Goal: Task Accomplishment & Management: Manage account settings

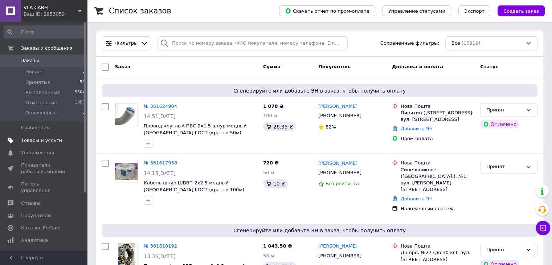
click at [30, 144] on link "Товары и услуги" at bounding box center [44, 140] width 89 height 12
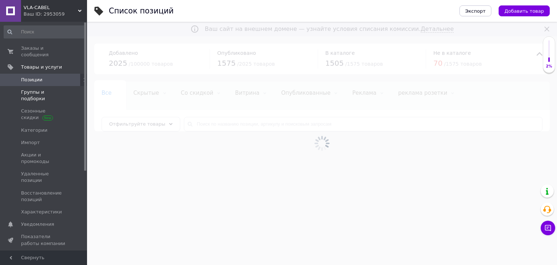
click at [38, 89] on span "Группы и подборки" at bounding box center [44, 95] width 46 height 13
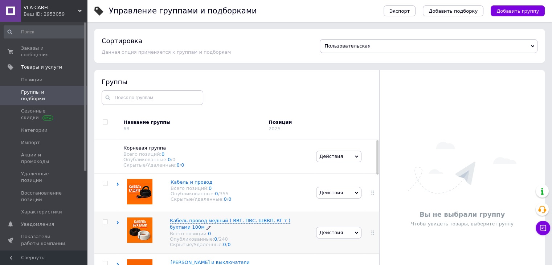
click at [225, 224] on span "Кабель провод медный ( ВВГ, ПВС, ШВВП, КГ т ) бухтами 100м" at bounding box center [230, 224] width 120 height 12
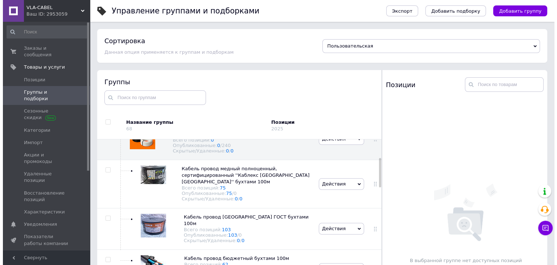
scroll to position [98, 0]
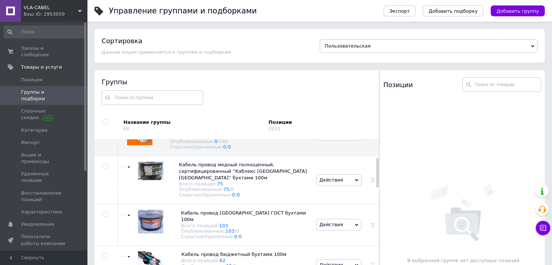
drag, startPoint x: 377, startPoint y: 155, endPoint x: 376, endPoint y: 173, distance: 18.2
click at [376, 173] on div at bounding box center [377, 172] width 2 height 29
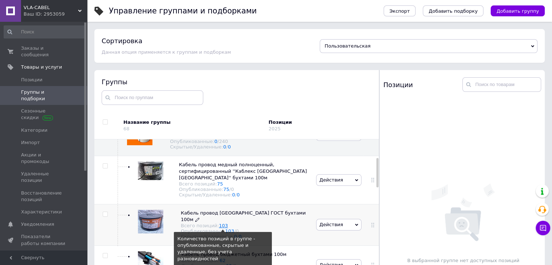
click at [219, 223] on link "103" at bounding box center [223, 225] width 9 height 5
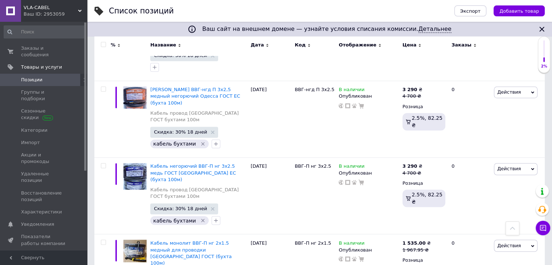
scroll to position [1206, 0]
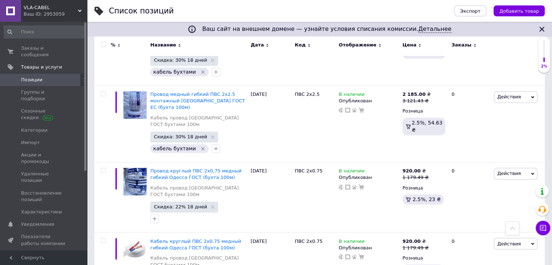
scroll to position [1109, 0]
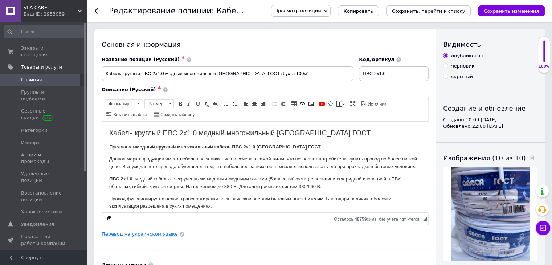
click at [130, 233] on link "Перевод на украинском языке" at bounding box center [140, 234] width 76 height 6
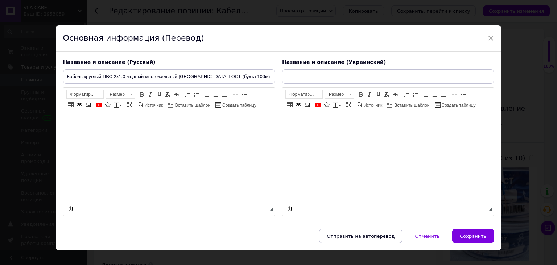
type input "Кабель круглий ПВС 2х1.0 мідний багатожильний Одеса ГОСТ (бухта 100м)"
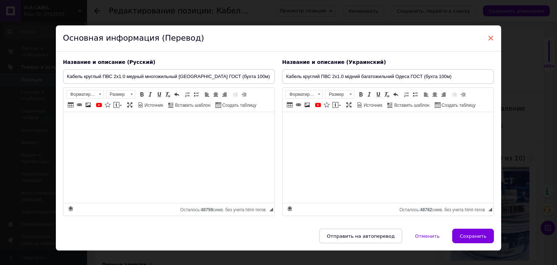
click at [488, 38] on span "×" at bounding box center [491, 38] width 7 height 12
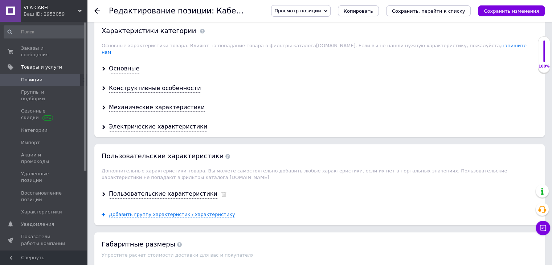
scroll to position [697, 0]
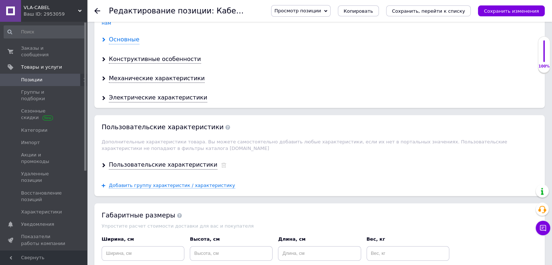
click at [130, 36] on div "Основные" at bounding box center [124, 40] width 30 height 8
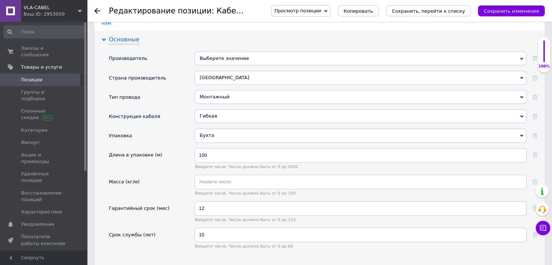
click at [130, 36] on div "Основные" at bounding box center [124, 40] width 30 height 8
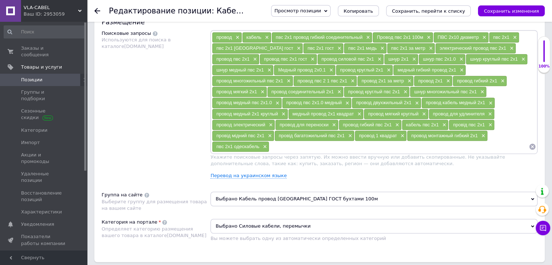
scroll to position [421, 0]
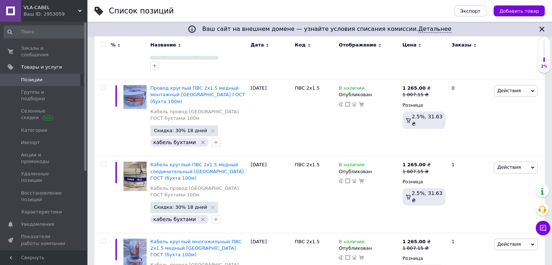
scroll to position [1206, 0]
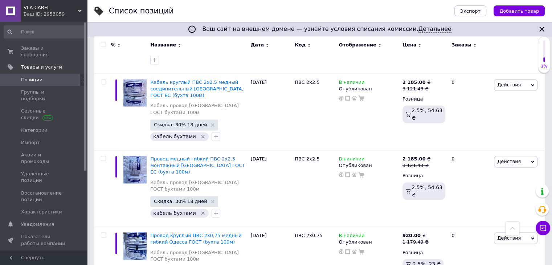
scroll to position [1108, 0]
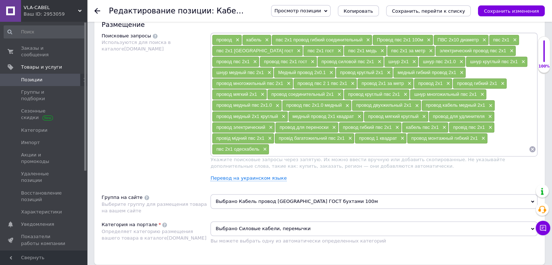
scroll to position [421, 0]
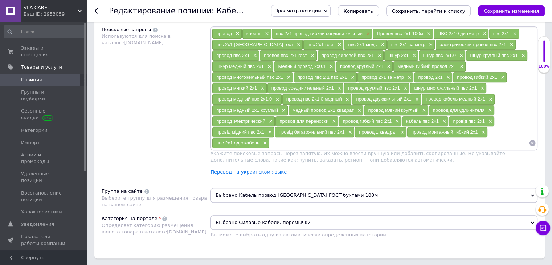
click at [367, 33] on span "×" at bounding box center [367, 34] width 6 height 6
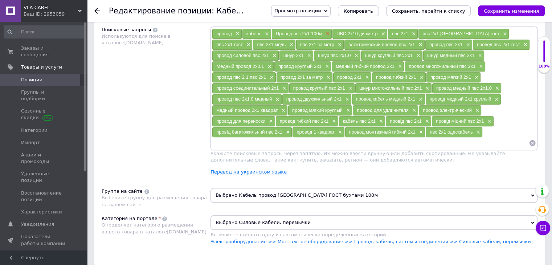
click at [326, 32] on span "×" at bounding box center [327, 34] width 6 height 6
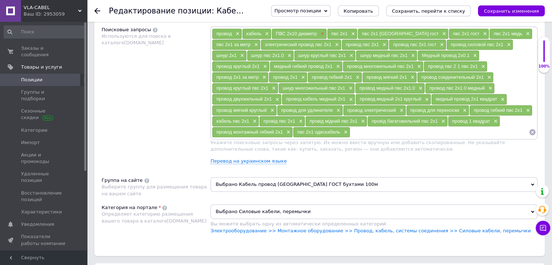
click at [319, 31] on span "×" at bounding box center [322, 34] width 6 height 6
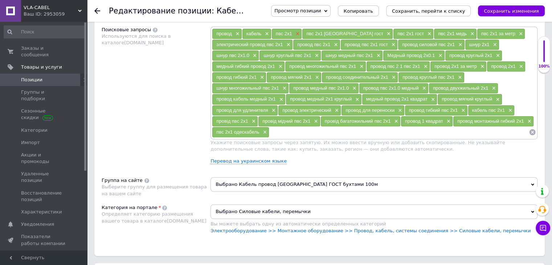
click at [296, 31] on span "×" at bounding box center [297, 34] width 6 height 6
click at [265, 33] on span "×" at bounding box center [266, 34] width 6 height 6
click at [238, 34] on span "×" at bounding box center [237, 34] width 6 height 6
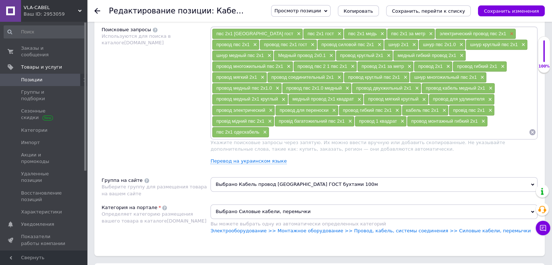
click at [508, 34] on span "×" at bounding box center [511, 34] width 6 height 6
click at [475, 32] on span "×" at bounding box center [478, 34] width 6 height 6
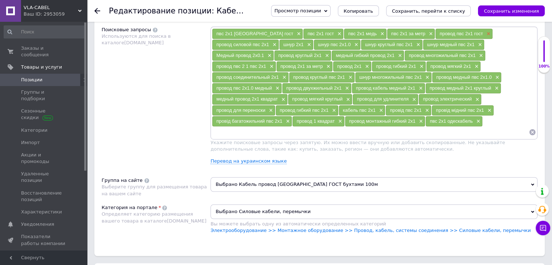
click at [484, 31] on span "×" at bounding box center [487, 34] width 6 height 6
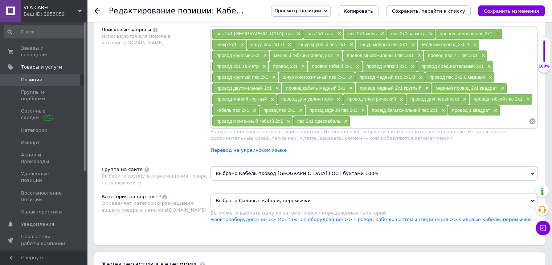
click at [494, 32] on span "×" at bounding box center [497, 34] width 6 height 6
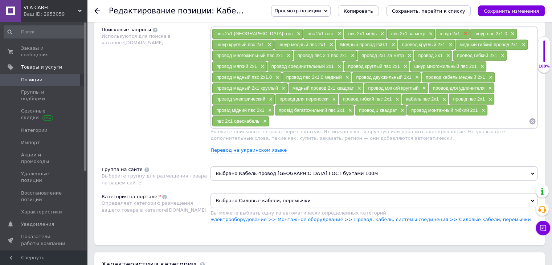
click at [462, 32] on span "×" at bounding box center [465, 34] width 6 height 6
click at [474, 31] on span "×" at bounding box center [477, 34] width 6 height 6
click at [489, 33] on span "×" at bounding box center [492, 34] width 6 height 6
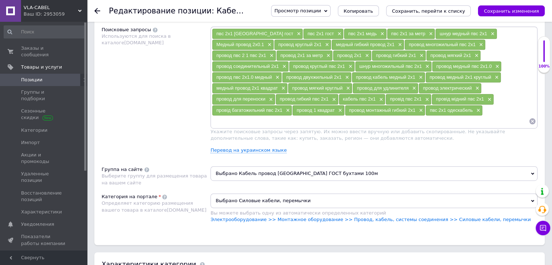
click at [489, 33] on span "×" at bounding box center [492, 34] width 6 height 6
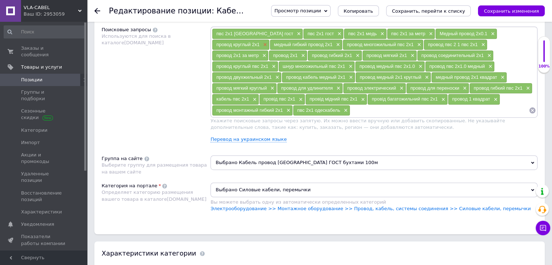
click at [267, 42] on span "×" at bounding box center [264, 45] width 6 height 6
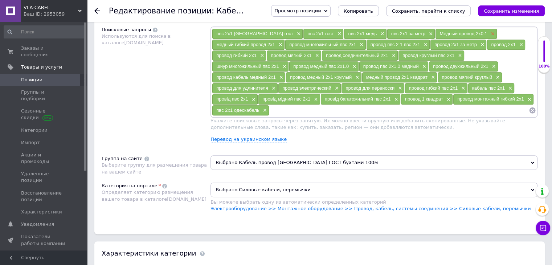
click at [489, 31] on span "×" at bounding box center [492, 34] width 6 height 6
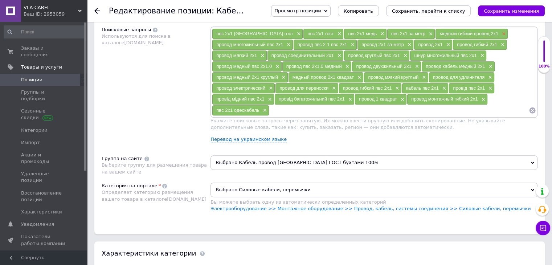
click at [500, 31] on span "×" at bounding box center [503, 34] width 6 height 6
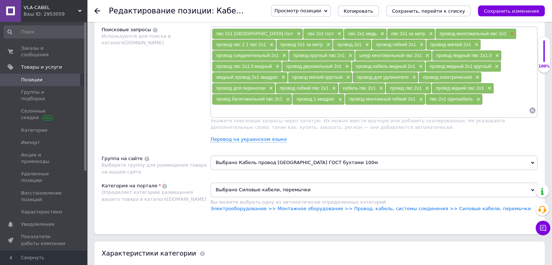
click at [508, 33] on span "×" at bounding box center [511, 34] width 6 height 6
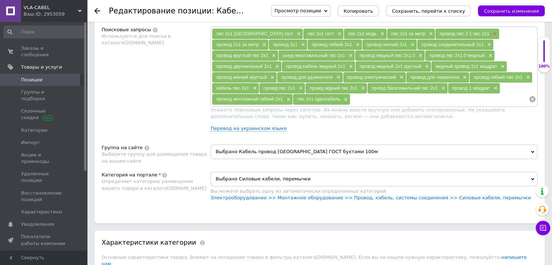
click at [491, 32] on span "×" at bounding box center [494, 34] width 6 height 6
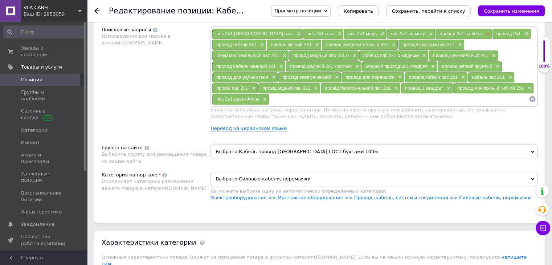
click at [484, 33] on span "×" at bounding box center [487, 34] width 6 height 6
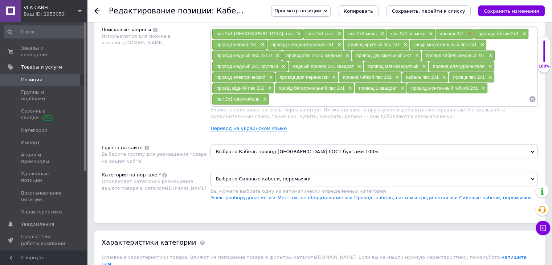
click at [466, 32] on span "×" at bounding box center [469, 34] width 6 height 6
click at [482, 32] on span "×" at bounding box center [485, 34] width 6 height 6
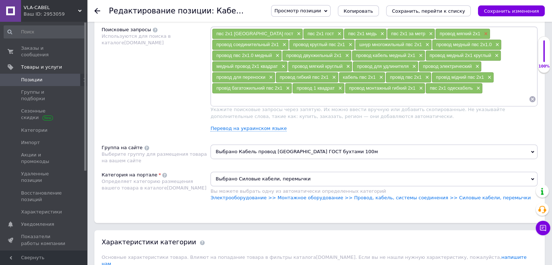
click at [482, 32] on span "×" at bounding box center [485, 34] width 6 height 6
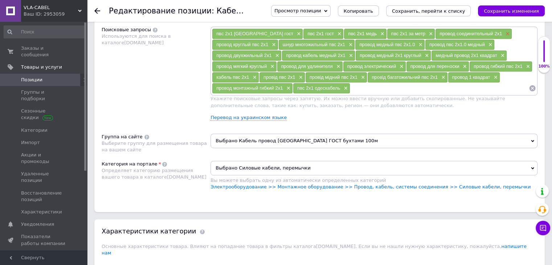
click at [504, 33] on span "×" at bounding box center [507, 34] width 6 height 6
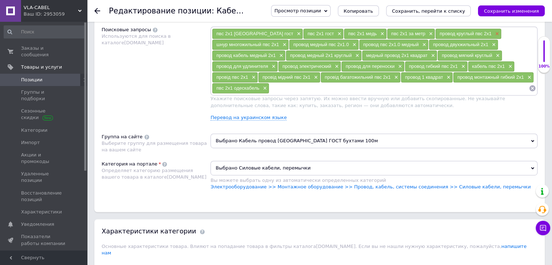
click at [493, 33] on span "×" at bounding box center [496, 34] width 6 height 6
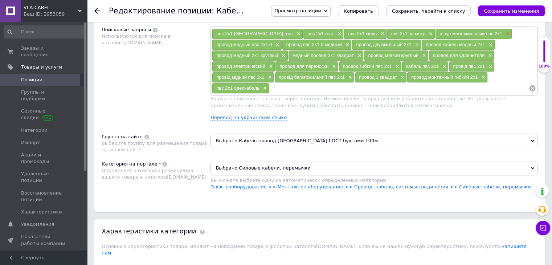
click at [504, 33] on span "×" at bounding box center [507, 34] width 6 height 6
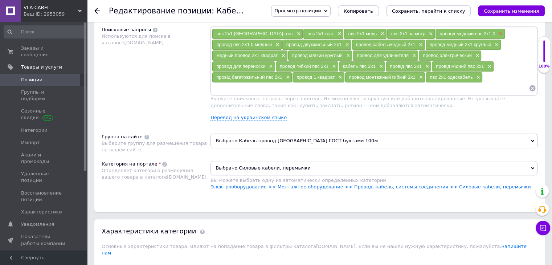
click at [497, 33] on span "×" at bounding box center [500, 34] width 6 height 6
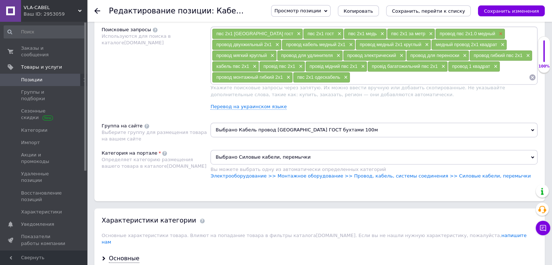
click at [497, 32] on span "×" at bounding box center [500, 34] width 6 height 6
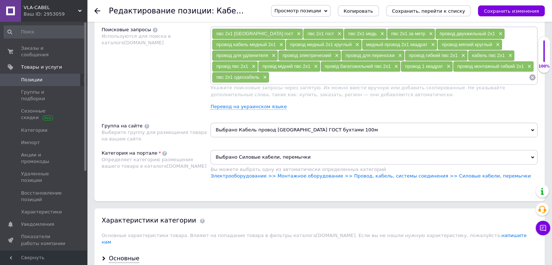
click at [497, 32] on span "×" at bounding box center [500, 34] width 6 height 6
click at [282, 42] on span "×" at bounding box center [283, 45] width 6 height 6
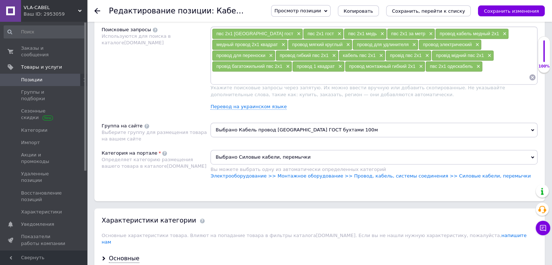
click at [282, 42] on span "×" at bounding box center [282, 45] width 6 height 6
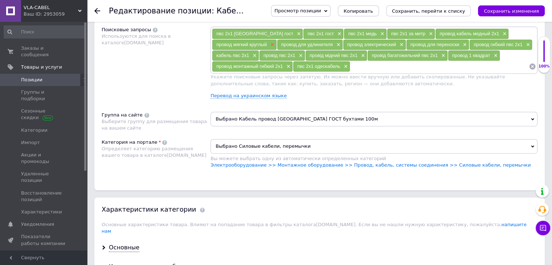
click at [271, 43] on span "×" at bounding box center [272, 45] width 6 height 6
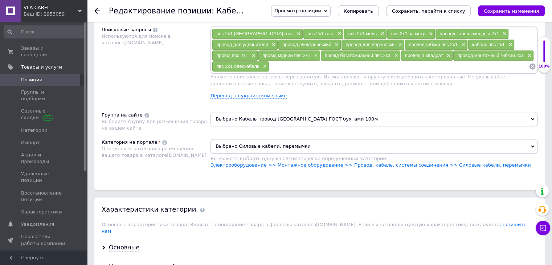
click at [271, 43] on span "×" at bounding box center [273, 45] width 6 height 6
click at [270, 43] on span "×" at bounding box center [270, 45] width 6 height 6
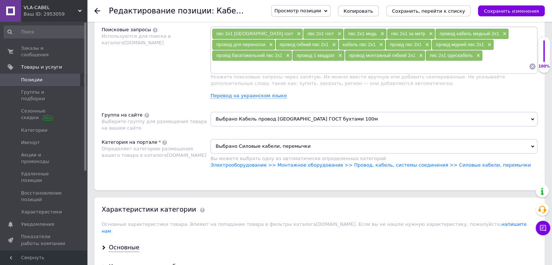
click at [270, 43] on span "×" at bounding box center [270, 45] width 6 height 6
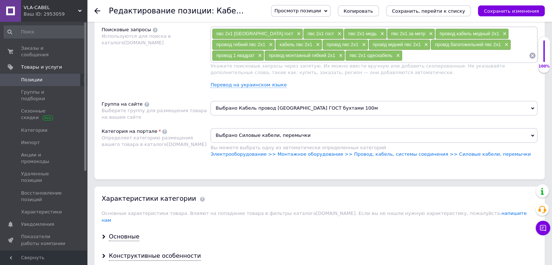
click at [270, 43] on span "×" at bounding box center [270, 45] width 6 height 6
click at [297, 42] on span "×" at bounding box center [300, 45] width 6 height 6
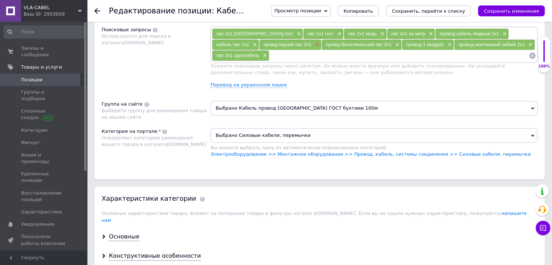
click at [313, 44] on span "×" at bounding box center [316, 45] width 6 height 6
click at [331, 45] on span "×" at bounding box center [334, 45] width 6 height 6
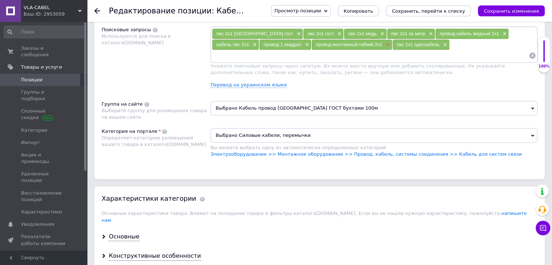
click at [384, 46] on span "×" at bounding box center [387, 45] width 6 height 6
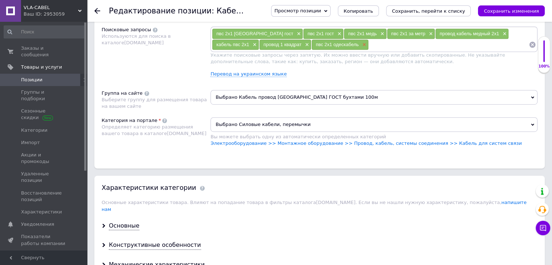
click at [360, 43] on span "×" at bounding box center [363, 45] width 6 height 6
click at [311, 45] on input at bounding box center [419, 44] width 217 height 11
type input "кабель бухта пвс"
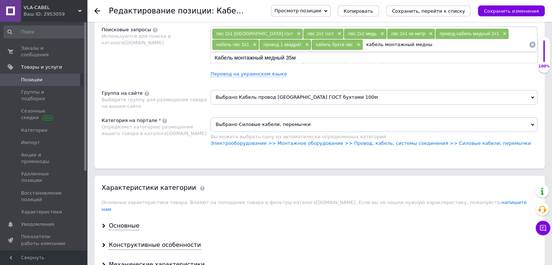
type input "кабель монтажный медный"
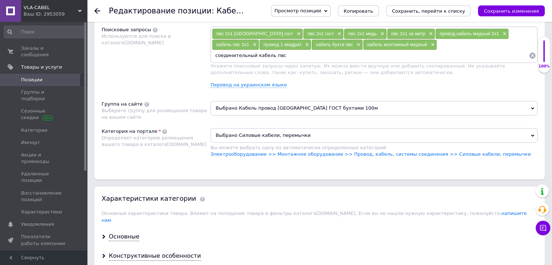
type input "соединительный кабель пвс"
type input "соединительный кабель пвс 2х1"
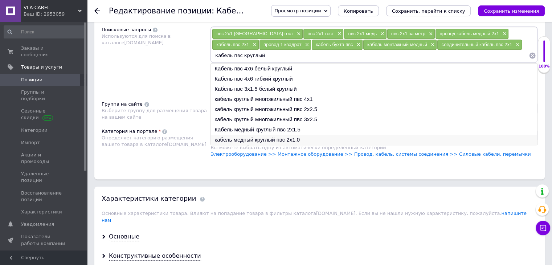
type input "кабель пвс круглый"
click at [241, 139] on li "кабель медный круглый пвс 2х1.0" at bounding box center [374, 140] width 326 height 10
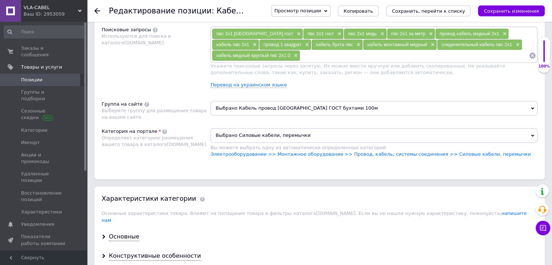
click at [306, 54] on input at bounding box center [414, 55] width 229 height 11
type input "медь кабель пвс"
type input "кабель бухта медь"
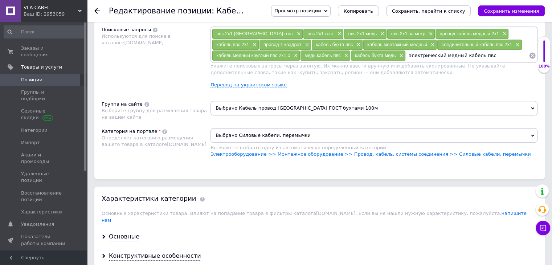
type input "электрический медный кабель пвс"
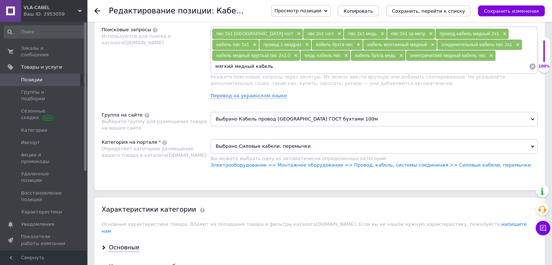
type input "мягкий медный кабель"
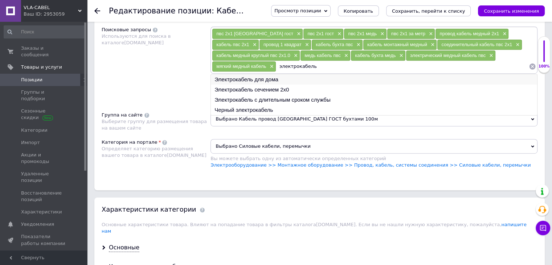
type input "электрокабель"
click at [224, 78] on li "Электрокабель для дома" at bounding box center [374, 79] width 326 height 10
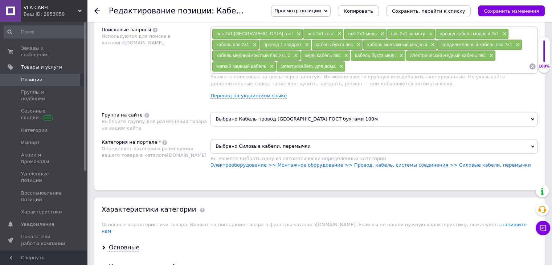
click at [365, 67] on input at bounding box center [436, 66] width 183 height 11
type input "электрокабель 2х1"
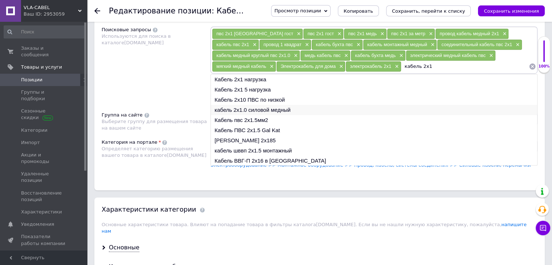
type input "кабель 2х1"
click at [271, 107] on li "кабель 2х1.0 силовой медный" at bounding box center [374, 110] width 326 height 10
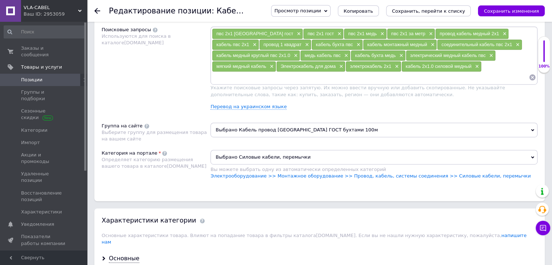
click at [283, 77] on input at bounding box center [370, 77] width 317 height 11
type input "кабель 2х1"
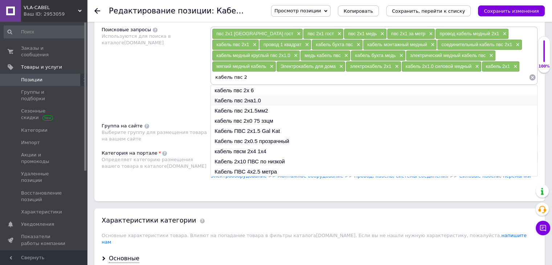
type input "кабель пвс 2"
click at [229, 99] on li "Кабель пвс 2на1.0" at bounding box center [374, 100] width 326 height 10
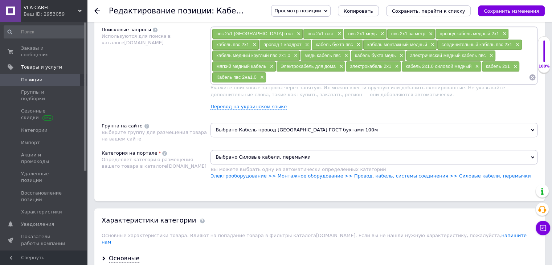
click at [277, 76] on input at bounding box center [397, 77] width 262 height 11
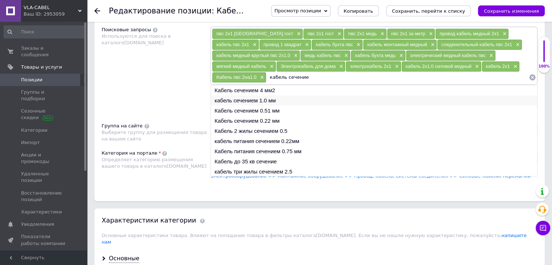
type input "кабель сечение"
click at [235, 100] on li "кабель сечением 1.0 мм" at bounding box center [374, 100] width 326 height 10
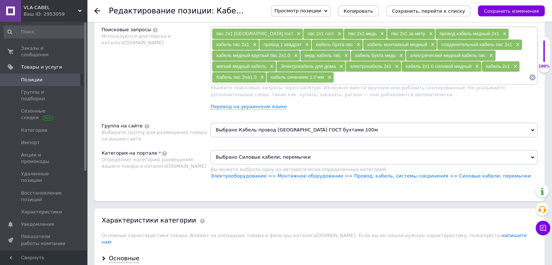
click at [341, 75] on input at bounding box center [431, 77] width 195 height 11
type input "кабель 1 квадрат"
type input "кабель пвс [GEOGRAPHIC_DATA]-гост"
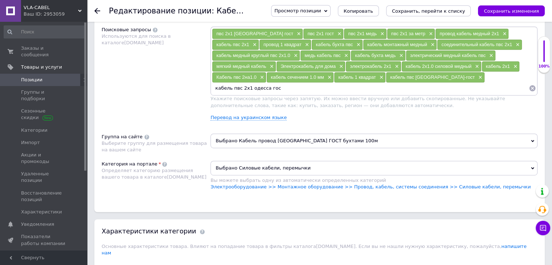
type input "кабель пвс 2х1 [GEOGRAPHIC_DATA] гост"
click at [257, 42] on span "×" at bounding box center [254, 45] width 6 height 6
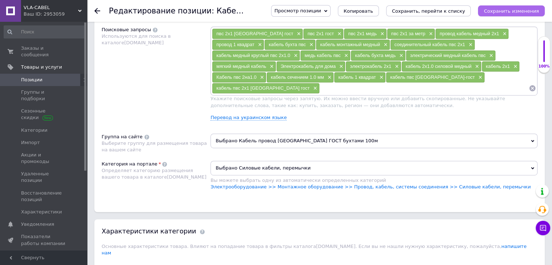
click at [493, 13] on icon "Сохранить изменения" at bounding box center [511, 10] width 55 height 5
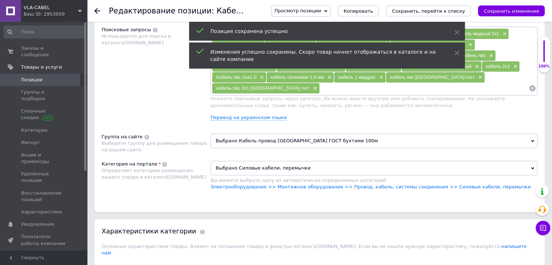
click at [343, 86] on input at bounding box center [424, 88] width 209 height 11
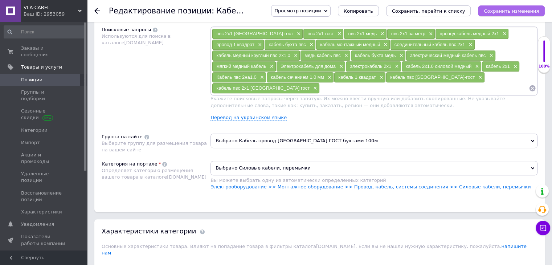
click at [520, 11] on icon "Сохранить изменения" at bounding box center [511, 10] width 55 height 5
click at [320, 83] on input at bounding box center [424, 88] width 209 height 11
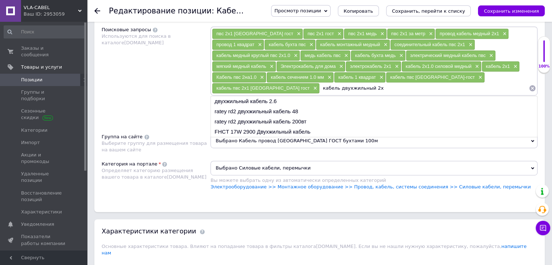
type input "кабель двухжильный 2х1"
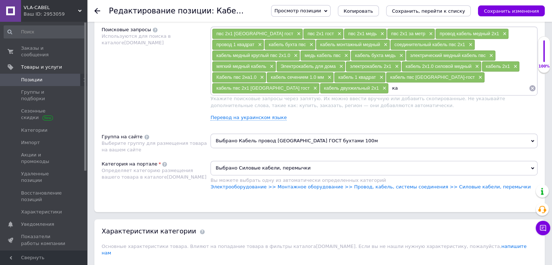
type input "к"
type input "кабель мягкий 2х1"
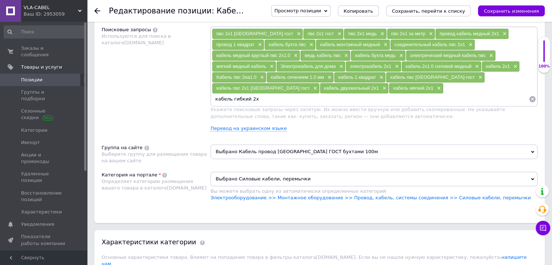
type input "кабель гибкий 2х1"
click at [262, 42] on span "×" at bounding box center [259, 45] width 6 height 6
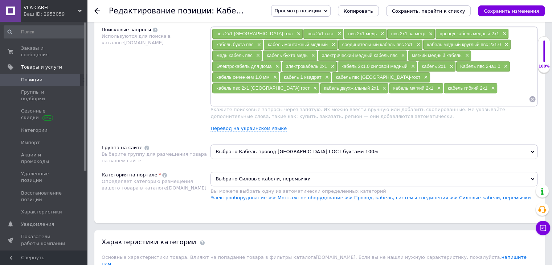
click at [280, 94] on input at bounding box center [370, 99] width 317 height 11
type input "пвс 2х1.0 одесса гост"
click at [295, 31] on span "×" at bounding box center [298, 34] width 6 height 6
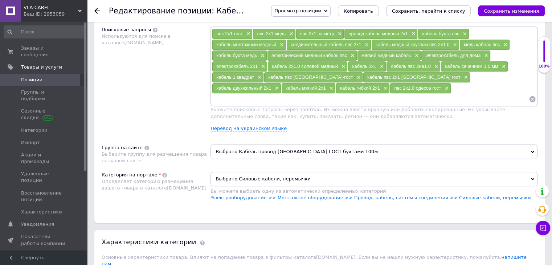
click at [339, 94] on input at bounding box center [370, 99] width 317 height 11
type input "пвс 2х1.0 гост"
click at [246, 31] on span "×" at bounding box center [248, 34] width 6 height 6
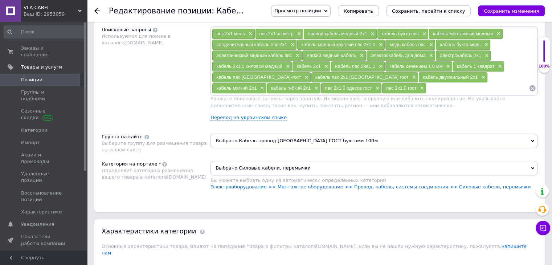
click at [426, 83] on input at bounding box center [477, 88] width 102 height 11
type input "пвс 2х1 медь"
click at [251, 33] on span "×" at bounding box center [250, 34] width 6 height 6
click at [426, 87] on input "пвс 2х1 медь" at bounding box center [477, 88] width 102 height 11
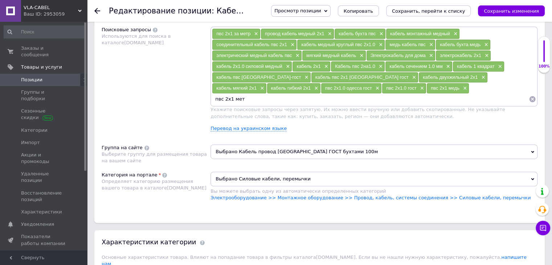
type input "пвс 2х1 метр"
click at [253, 34] on span "×" at bounding box center [255, 34] width 6 height 6
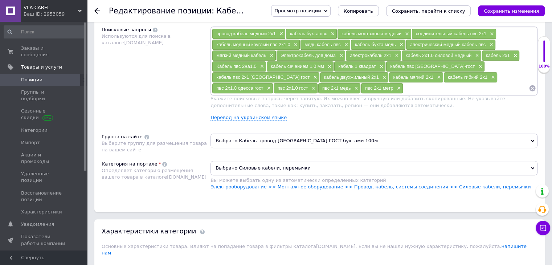
click at [403, 85] on input at bounding box center [466, 88] width 126 height 11
type input "пвс 2х1.0"
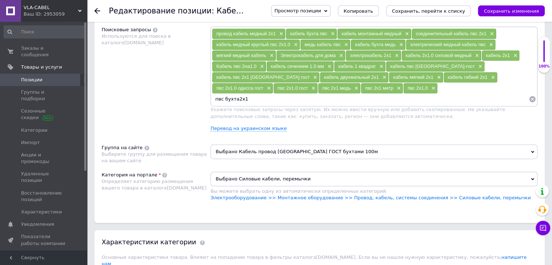
type input "пвс бухта 2х1"
type input "кабель бытовой 2х1"
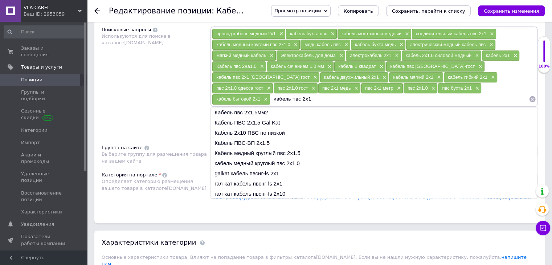
type input "кабель пвс 2х1.0"
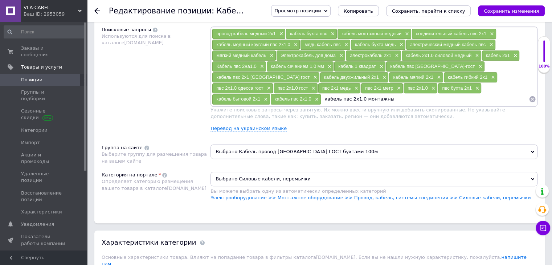
type input "кабель пвс 2х1.0 монтажный"
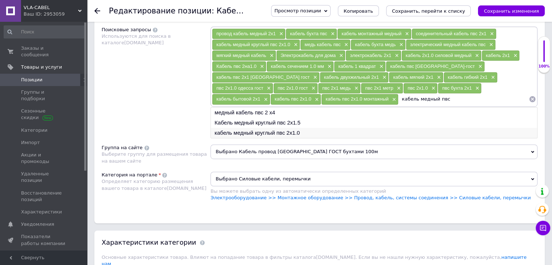
click at [223, 131] on li "кабель медный круглый пвс 2х1.0" at bounding box center [374, 133] width 326 height 10
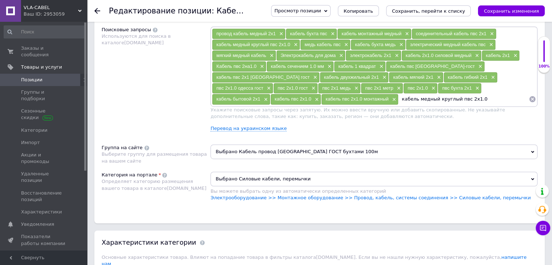
click at [398, 99] on input "кабель медный круглый пвс 2х1.0" at bounding box center [463, 99] width 130 height 11
type input "кабель медный пвс 2х1.0"
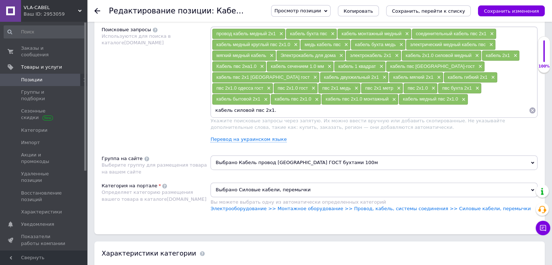
type input "кабель силовой пвс 2х1.0"
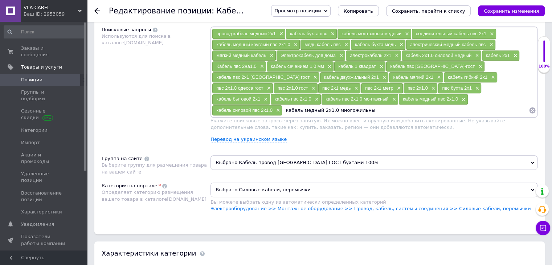
type input "кабель медный 2х1.0 многожильный"
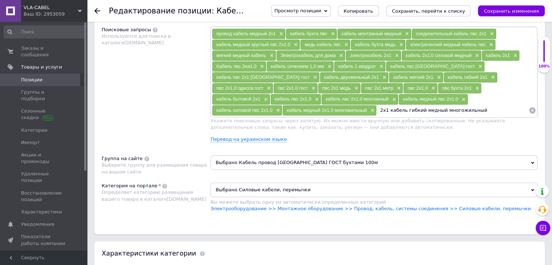
type input "2х1 кабель гибкий медный многожильный"
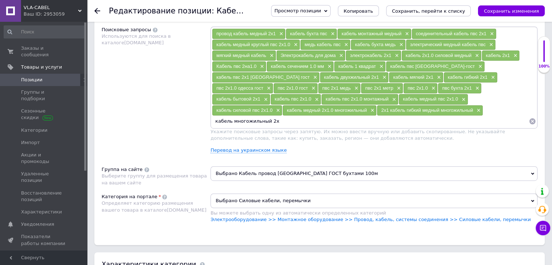
type input "кабель многожильный 2х1"
type input "кабель полноценный 2х1"
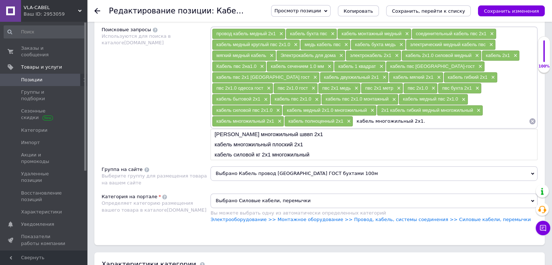
type input "кабель многожильный 2х1.0"
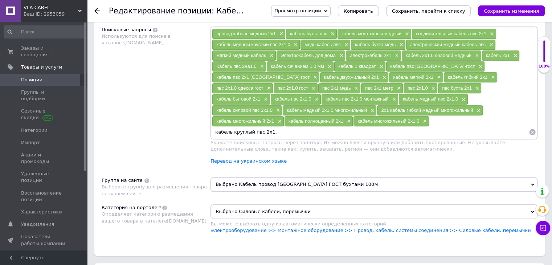
type input "кабель круглый пвс 2х1.0"
type input "кабель круглый многожильный пвс 2х1"
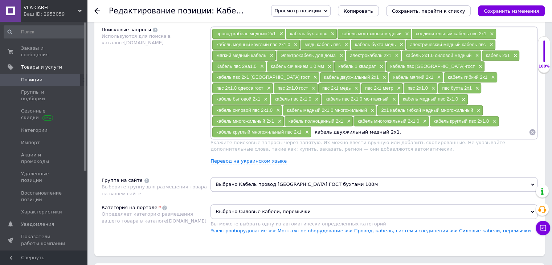
type input "кабель двухжильный медный 2х1.0"
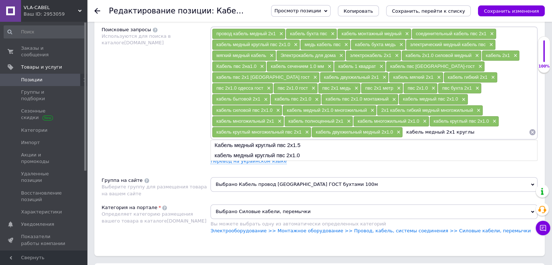
type input "кабель медный 2х1 круглый"
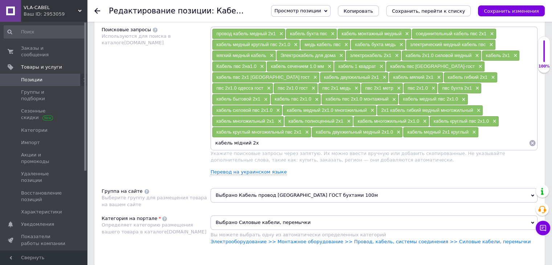
type input "кабель мідний 2х1"
type input "кабель багатожильний 2х1"
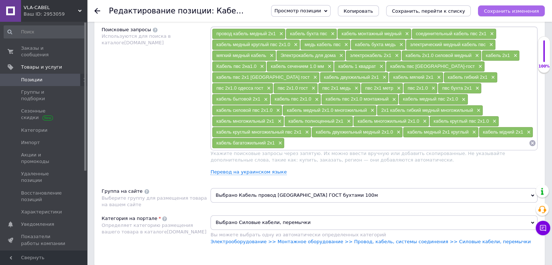
click at [519, 9] on icon "Сохранить изменения" at bounding box center [511, 10] width 55 height 5
click at [453, 138] on input at bounding box center [406, 143] width 244 height 11
type input "кабель гибкий пвс 2х1.0"
click at [507, 14] on button "Сохранить изменения" at bounding box center [511, 10] width 67 height 11
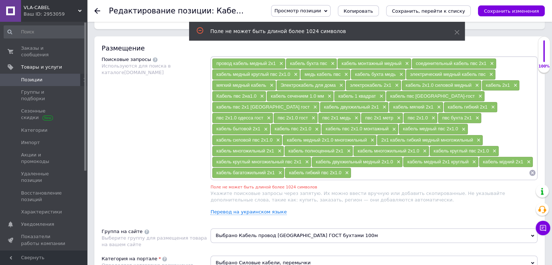
scroll to position [385, 0]
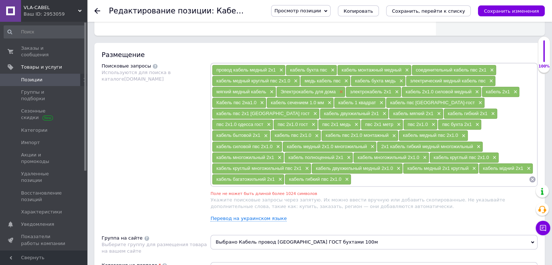
click at [340, 89] on span "×" at bounding box center [340, 92] width 6 height 6
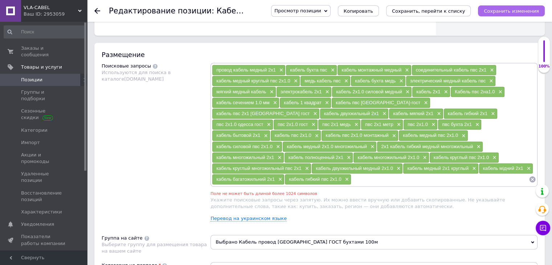
click at [497, 15] on button "Сохранить изменения" at bounding box center [511, 10] width 67 height 11
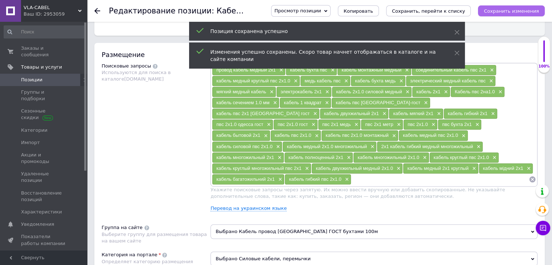
click at [497, 15] on button "Сохранить изменения" at bounding box center [511, 10] width 67 height 11
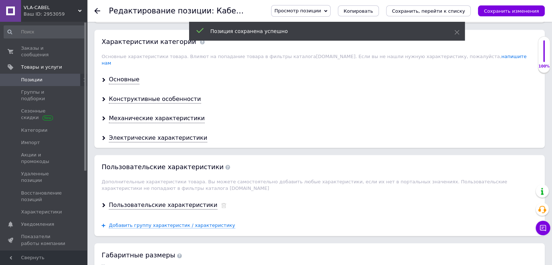
scroll to position [670, 0]
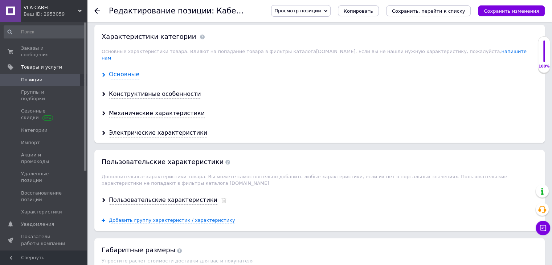
click at [126, 70] on div "Основные" at bounding box center [124, 74] width 30 height 8
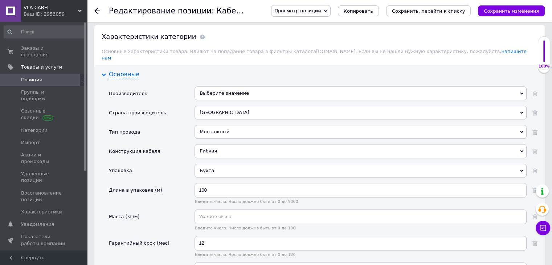
click at [126, 70] on div "Основные" at bounding box center [124, 74] width 30 height 8
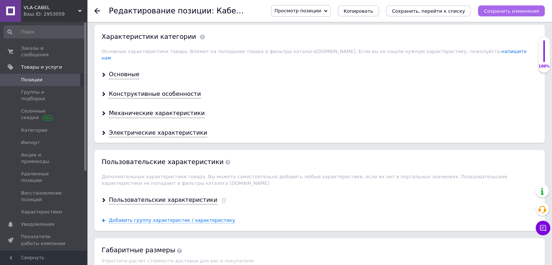
click at [495, 10] on icon "Сохранить изменения" at bounding box center [511, 10] width 55 height 5
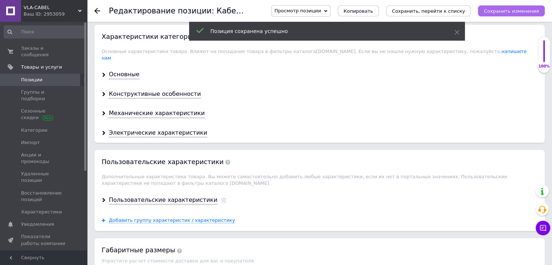
click at [504, 11] on icon "Сохранить изменения" at bounding box center [511, 10] width 55 height 5
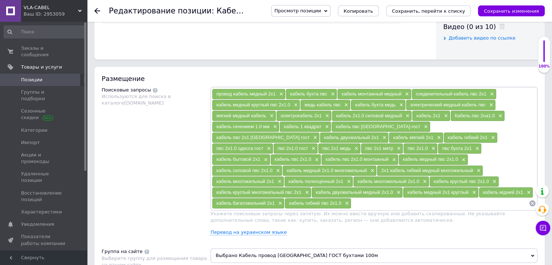
scroll to position [356, 0]
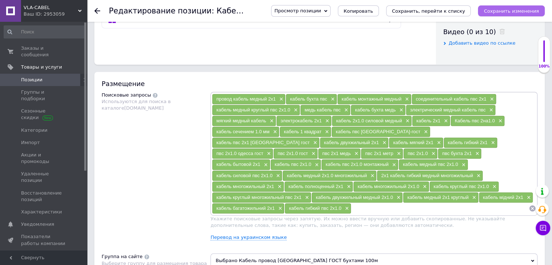
click at [517, 12] on icon "Сохранить изменения" at bounding box center [511, 10] width 55 height 5
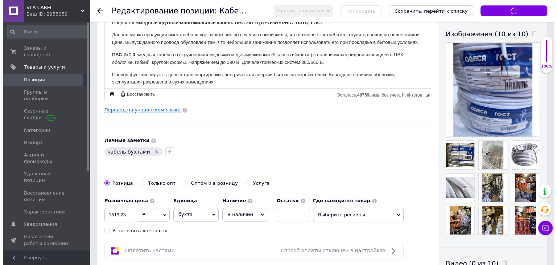
scroll to position [0, 0]
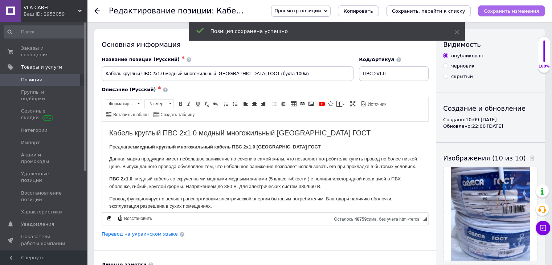
click at [522, 13] on icon "Сохранить изменения" at bounding box center [511, 10] width 55 height 5
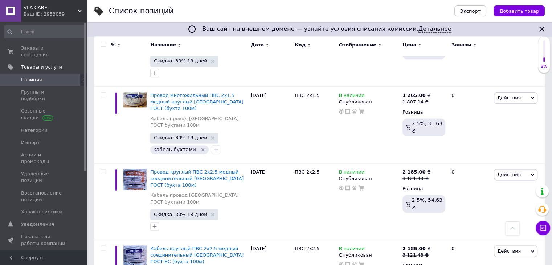
scroll to position [1206, 0]
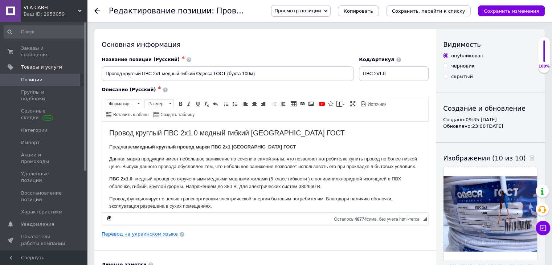
click at [139, 232] on link "Перевод на украинском языке" at bounding box center [140, 234] width 76 height 6
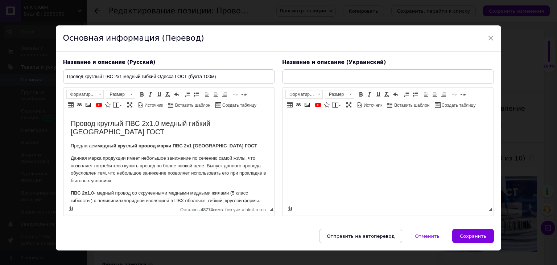
type input "Провід круглий ПВС 2х1 мідний гнучкий Одеса ГОСТ (бухта 100м)"
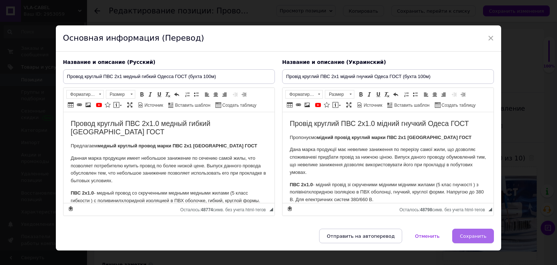
click at [472, 234] on span "Сохранить" at bounding box center [473, 235] width 26 height 5
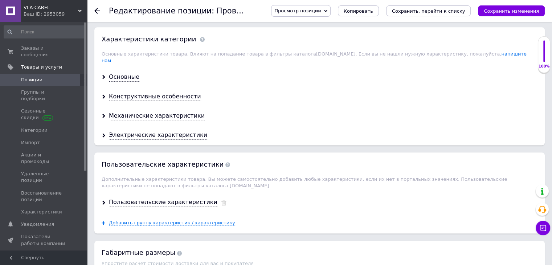
scroll to position [677, 0]
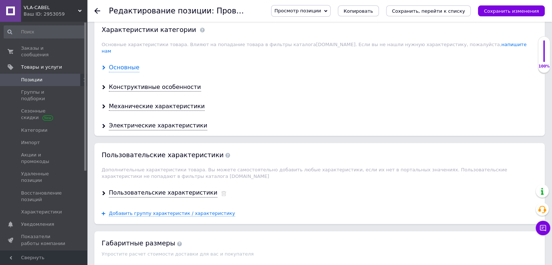
click at [126, 64] on div "Основные" at bounding box center [124, 68] width 30 height 8
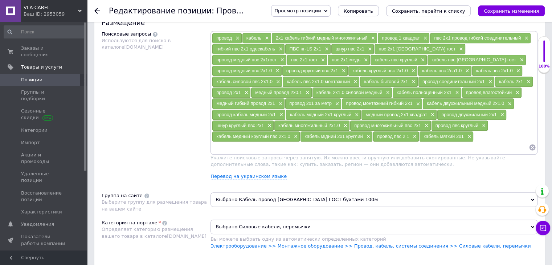
scroll to position [421, 0]
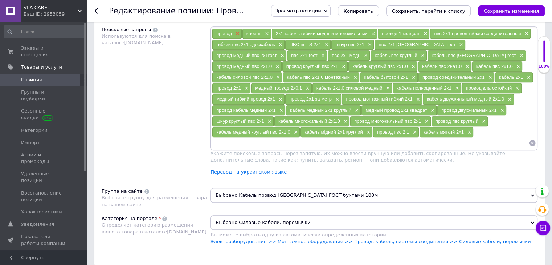
click at [237, 34] on span "×" at bounding box center [237, 34] width 6 height 6
click at [237, 34] on span "×" at bounding box center [236, 34] width 6 height 6
click at [312, 31] on span "×" at bounding box center [313, 34] width 6 height 6
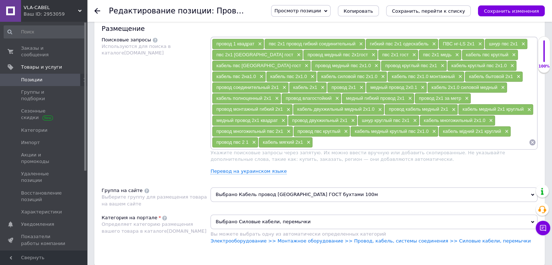
scroll to position [416, 0]
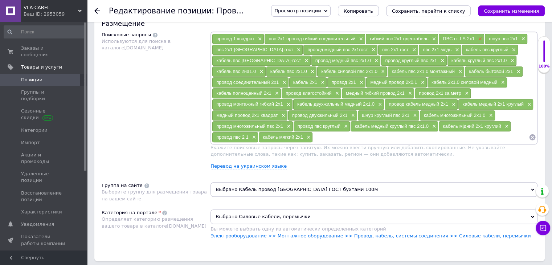
click at [478, 37] on span "×" at bounding box center [479, 39] width 6 height 6
click at [478, 37] on span "×" at bounding box center [477, 39] width 6 height 6
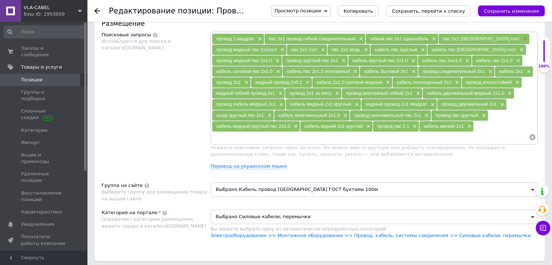
click at [521, 37] on span "×" at bounding box center [524, 39] width 6 height 6
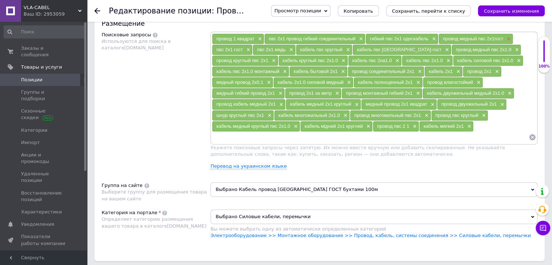
click at [507, 37] on span "×" at bounding box center [508, 39] width 6 height 6
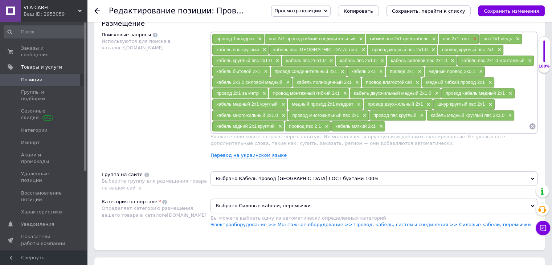
click at [472, 38] on span "×" at bounding box center [474, 39] width 6 height 6
click at [476, 38] on span "×" at bounding box center [476, 39] width 6 height 6
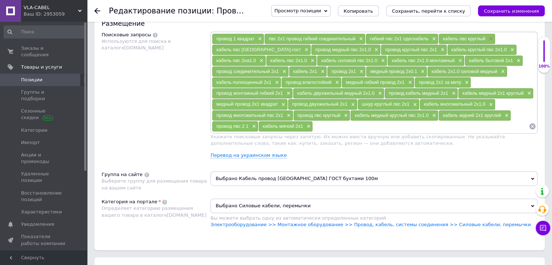
click at [488, 37] on span "×" at bounding box center [490, 39] width 6 height 6
click at [308, 47] on span "×" at bounding box center [306, 50] width 6 height 6
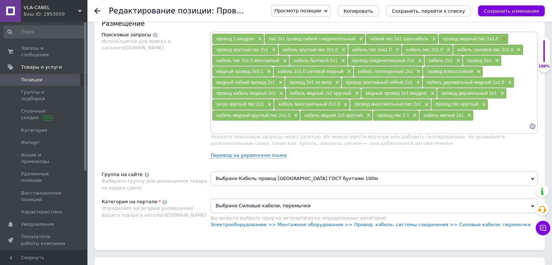
click at [504, 36] on span "×" at bounding box center [503, 39] width 6 height 6
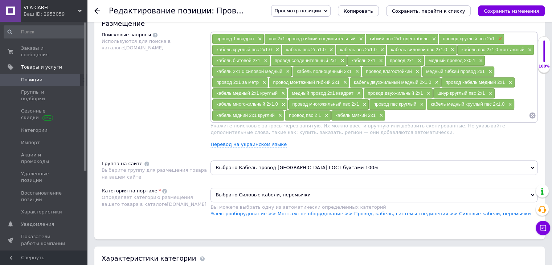
click at [499, 37] on span "×" at bounding box center [499, 39] width 6 height 6
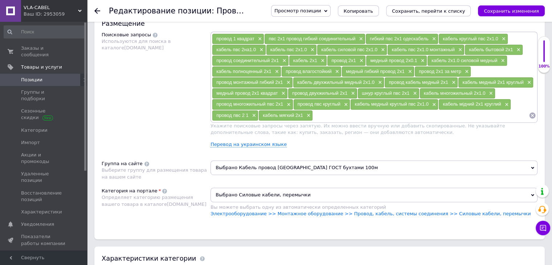
click at [505, 36] on div "кабель круглый пвс 2х1.0 ×" at bounding box center [473, 39] width 69 height 10
click at [502, 37] on span "×" at bounding box center [503, 39] width 6 height 6
click at [486, 38] on span "×" at bounding box center [487, 39] width 6 height 6
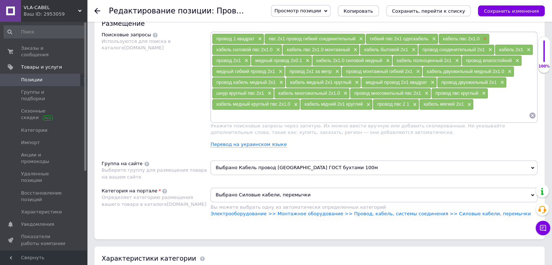
click at [484, 38] on span "×" at bounding box center [484, 39] width 6 height 6
click at [504, 37] on span "×" at bounding box center [504, 39] width 6 height 6
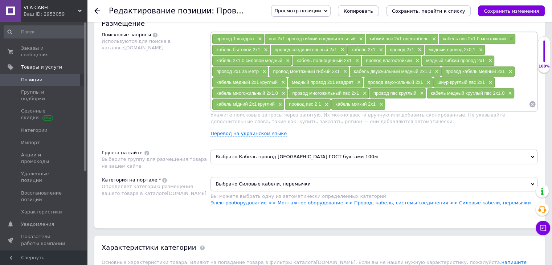
click at [509, 37] on span "×" at bounding box center [511, 39] width 6 height 6
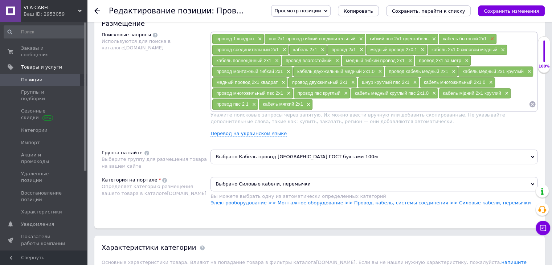
click at [491, 37] on span "×" at bounding box center [491, 39] width 6 height 6
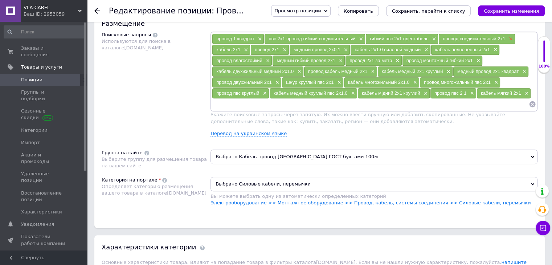
click at [508, 37] on span "×" at bounding box center [510, 39] width 6 height 6
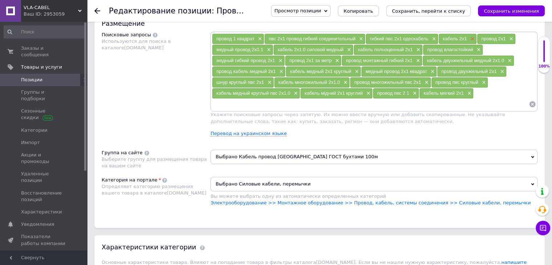
click at [472, 37] on span "×" at bounding box center [471, 39] width 6 height 6
click at [471, 37] on span "×" at bounding box center [472, 39] width 6 height 6
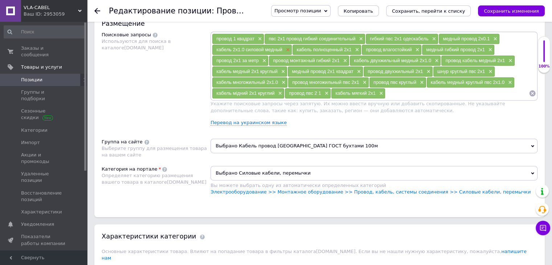
click at [286, 49] on span "×" at bounding box center [287, 50] width 6 height 6
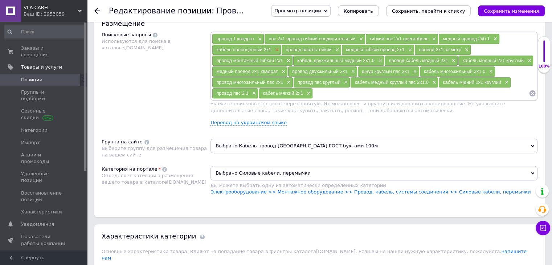
click at [275, 47] on span "×" at bounding box center [276, 50] width 6 height 6
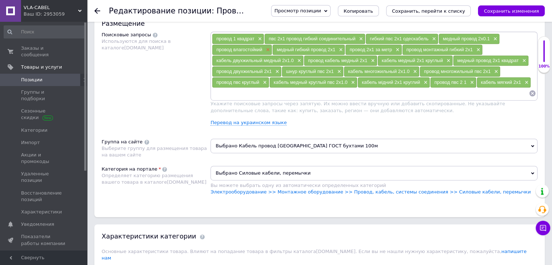
click at [266, 47] on span "×" at bounding box center [267, 50] width 6 height 6
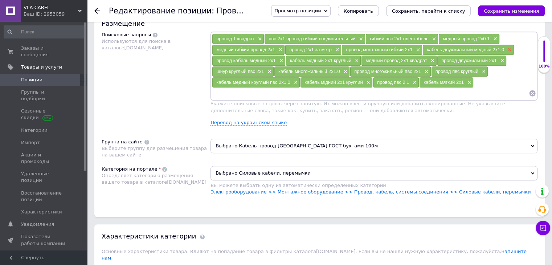
click at [508, 49] on span "×" at bounding box center [509, 50] width 6 height 6
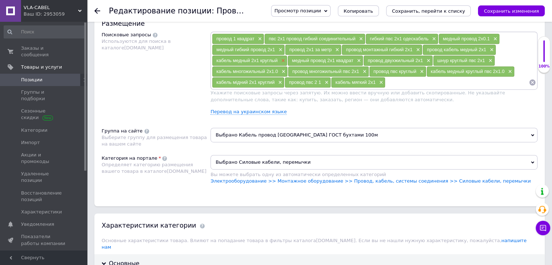
click at [282, 59] on span "×" at bounding box center [282, 61] width 6 height 6
click at [413, 58] on span "×" at bounding box center [414, 61] width 6 height 6
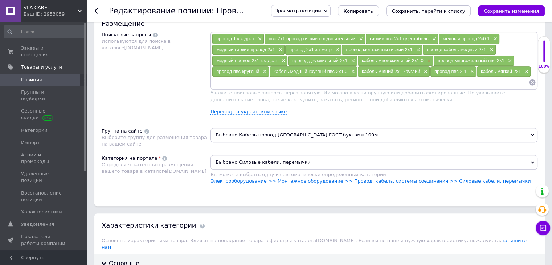
click at [427, 58] on span "×" at bounding box center [428, 61] width 6 height 6
click at [293, 69] on span "×" at bounding box center [295, 72] width 6 height 6
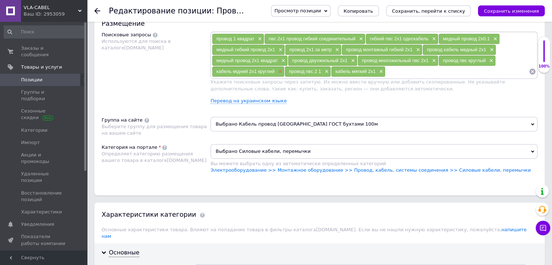
click at [277, 69] on span "×" at bounding box center [280, 72] width 6 height 6
click at [306, 69] on span "×" at bounding box center [308, 72] width 6 height 6
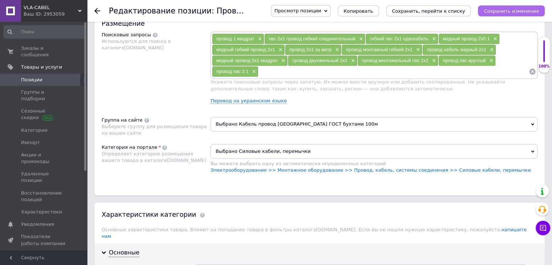
click at [507, 9] on icon "Сохранить изменения" at bounding box center [511, 10] width 55 height 5
click at [263, 70] on input at bounding box center [393, 71] width 270 height 11
type input "пвс провод 100м"
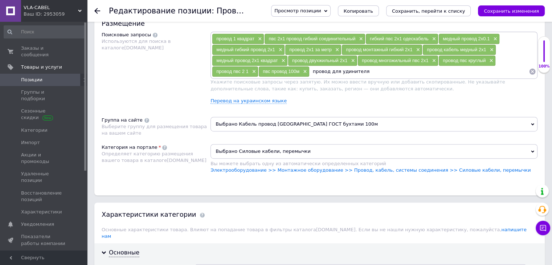
type input "провод для удлинителя"
type input "провод для переноски 2х1"
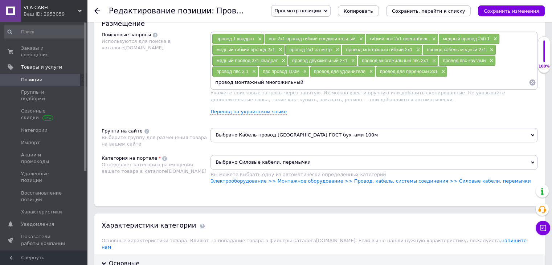
type input "провод монтажный многожильный"
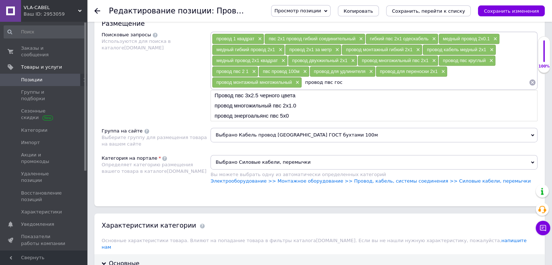
type input "провод пвс гост"
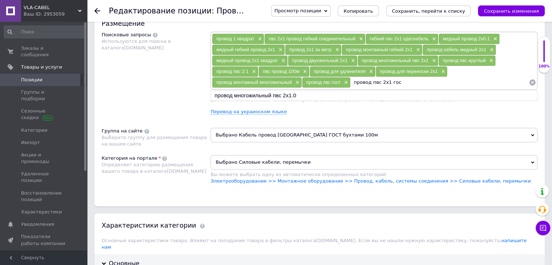
type input "провод пвс 2х1 гост"
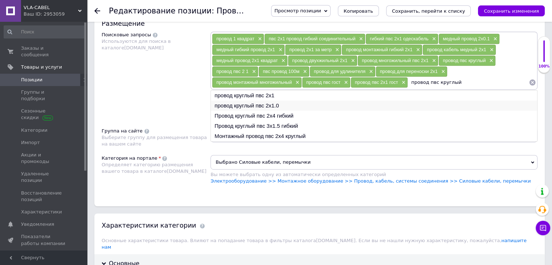
type input "провод пвс круглый"
click at [243, 103] on li "провод круглый пвс 2х1.0" at bounding box center [374, 106] width 326 height 10
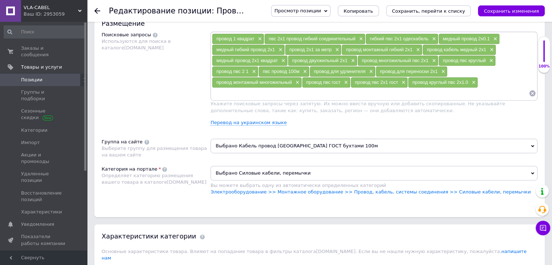
click at [251, 95] on input at bounding box center [370, 93] width 317 height 11
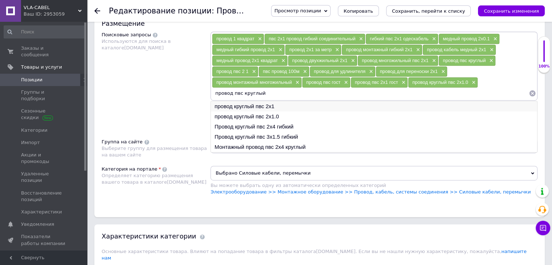
type input "провод пвс круглый"
click at [247, 103] on li "провод круглый пвс 2х1" at bounding box center [374, 106] width 326 height 10
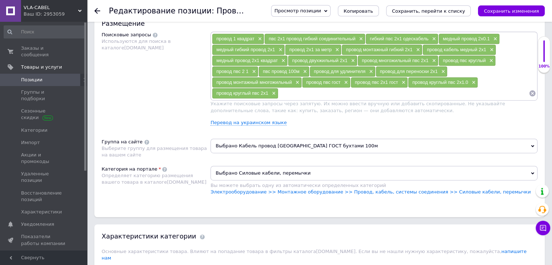
click at [291, 91] on input at bounding box center [403, 93] width 250 height 11
type input "круглый соединительный провод"
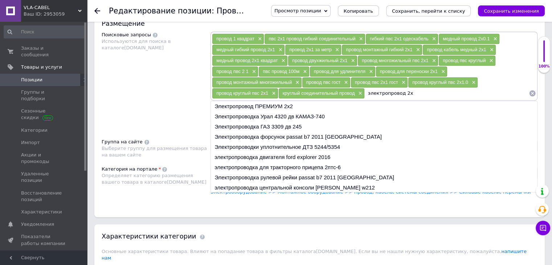
type input "электропровод 2х1"
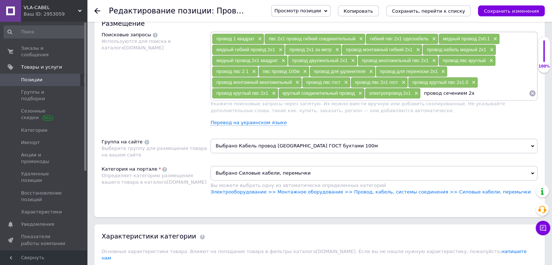
type input "провод сечением 2х1"
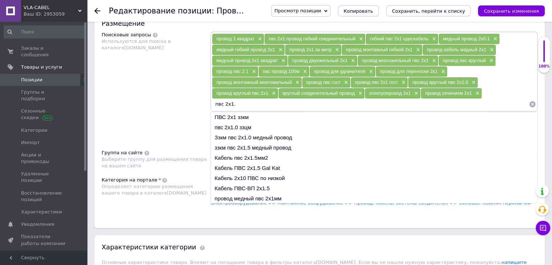
type input "пвс 2х1.0"
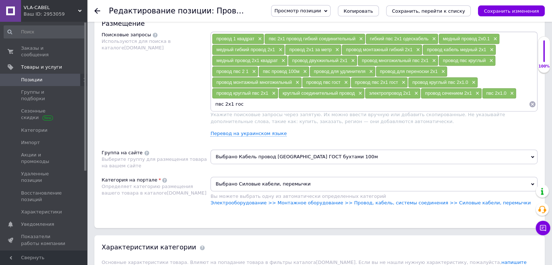
type input "пвс 2х1 гост"
type input "пвс 2х1 медь"
type input "пвс 2х1 метр"
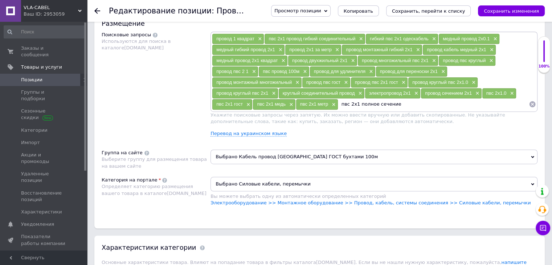
type input "пвс 2х1 полное сечение"
type input "пвс 2х1"
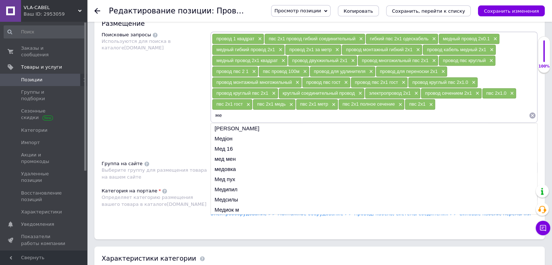
type input "м"
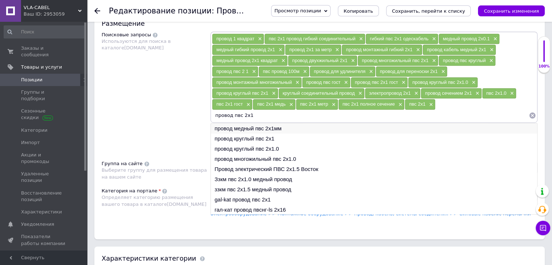
type input "провод пвс 2х1"
click at [232, 126] on li "провод медный пвс 2х1мм" at bounding box center [374, 128] width 326 height 10
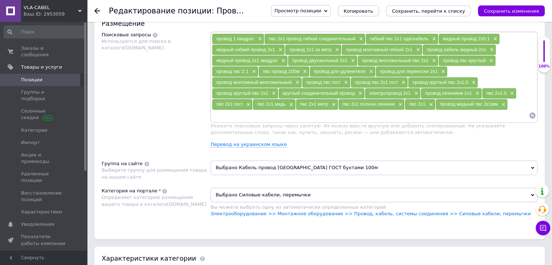
click at [263, 115] on input at bounding box center [370, 115] width 317 height 11
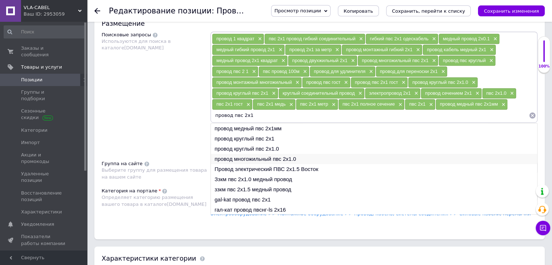
type input "провод пвс 2х1"
click at [240, 155] on li "провод многожильный пвс 2х1.0" at bounding box center [374, 159] width 326 height 10
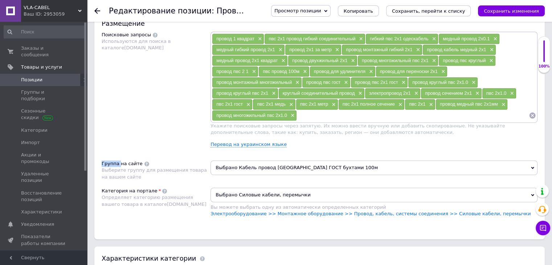
click at [240, 155] on div "Размещение Поисковые запросы Используются для поиска в каталоге [DOMAIN_NAME] п…" at bounding box center [319, 126] width 450 height 228
click at [316, 111] on input at bounding box center [413, 115] width 232 height 11
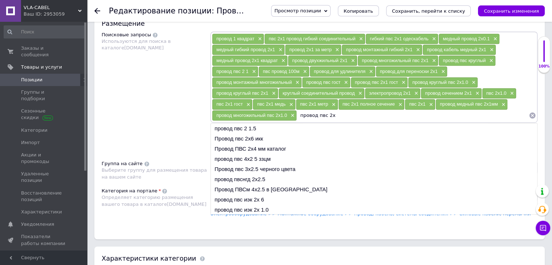
type input "провод пвс 2х1"
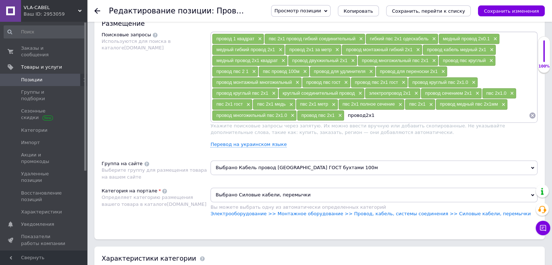
type input "провод 2х1"
type input "провод соединительный 2х1"
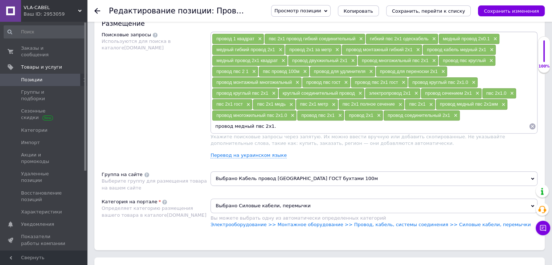
type input "провод медный пвс 2х1.0"
type input "провод пвс 2х1.0 медный"
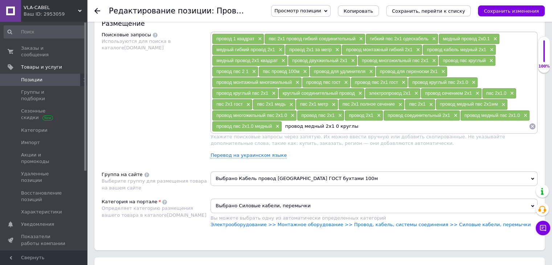
type input "провод медный 2х1 0 круглый"
type input "м"
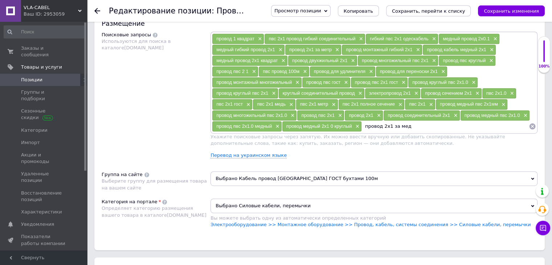
type input "провод 2х1 за медь"
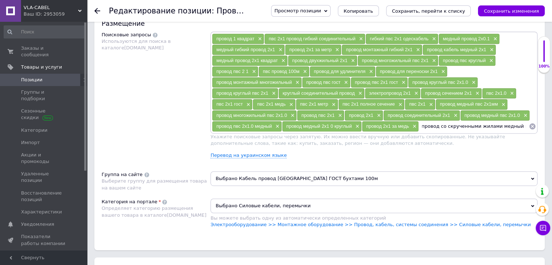
type input "провод со скрученными жилами медный пвс 2х1"
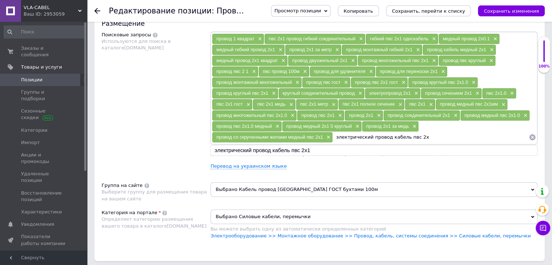
type input "электрический провод кабель пвс 2х1"
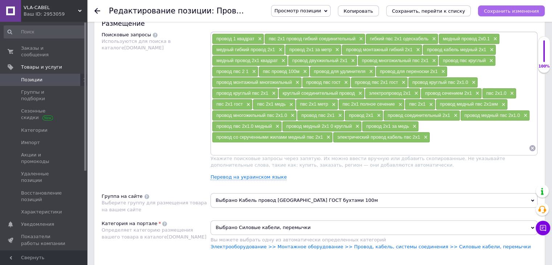
click at [502, 14] on button "Сохранить изменения" at bounding box center [511, 10] width 67 height 11
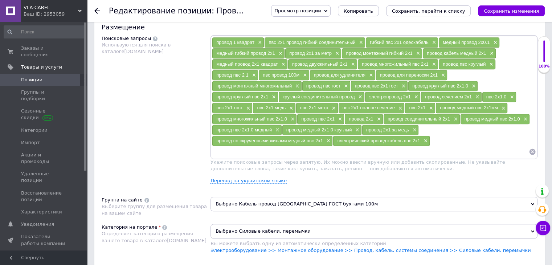
scroll to position [416, 0]
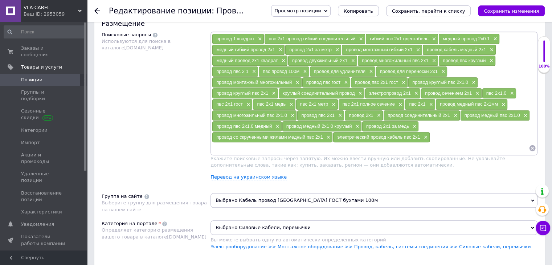
click at [335, 143] on input at bounding box center [370, 148] width 317 height 11
type input "шнур круглый пвс 2х1"
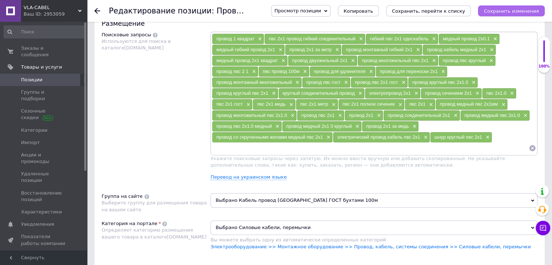
click at [502, 8] on icon "Сохранить изменения" at bounding box center [511, 10] width 55 height 5
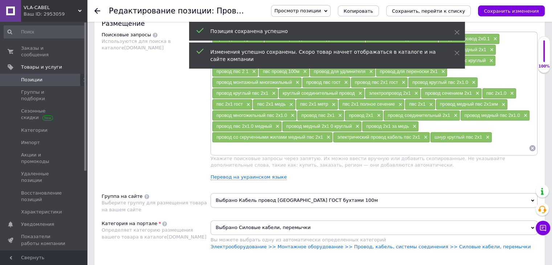
click at [265, 143] on input at bounding box center [370, 148] width 317 height 11
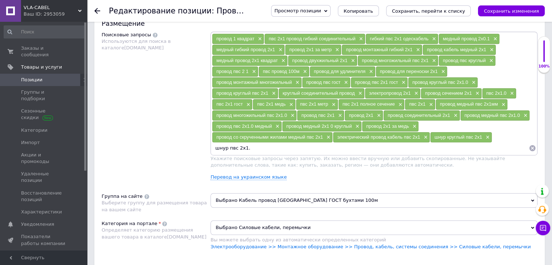
type input "шнур пвс 2х1.0"
click at [503, 12] on icon "Сохранить изменения" at bounding box center [511, 10] width 55 height 5
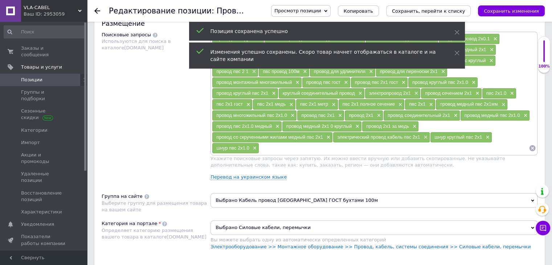
click at [269, 144] on input at bounding box center [394, 148] width 270 height 11
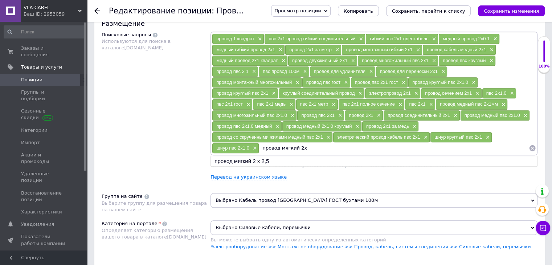
type input "провод мягкий 2х1"
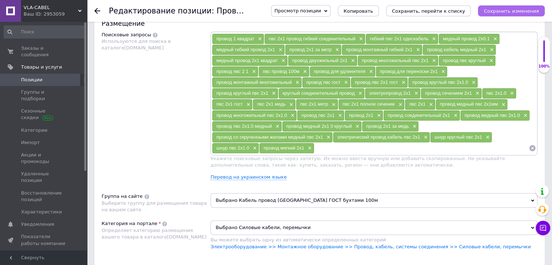
click at [499, 8] on icon "Сохранить изменения" at bounding box center [511, 10] width 55 height 5
click at [357, 151] on div "провод 1 квадрат × пвс 2х1 провод гибкий соединительный × гибкий пвс 2х1 одеска…" at bounding box center [373, 94] width 327 height 124
click at [325, 144] on input at bounding box center [421, 148] width 214 height 11
type input "провод гибкий пвс 2х1"
click at [511, 11] on icon "Сохранить изменения" at bounding box center [511, 10] width 55 height 5
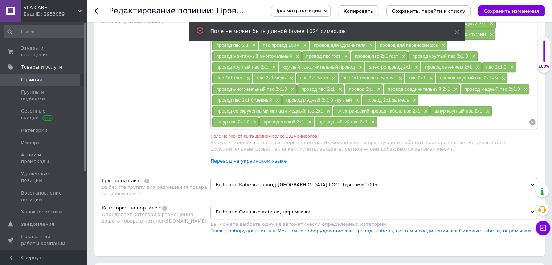
scroll to position [443, 0]
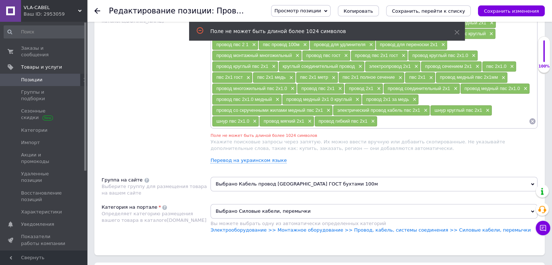
click at [382, 116] on input at bounding box center [452, 121] width 151 height 11
type input "провід пвс 2х1"
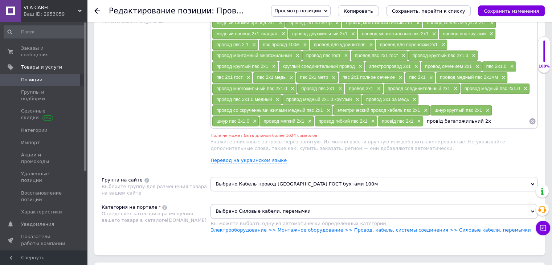
type input "провід багатожильний 2х1"
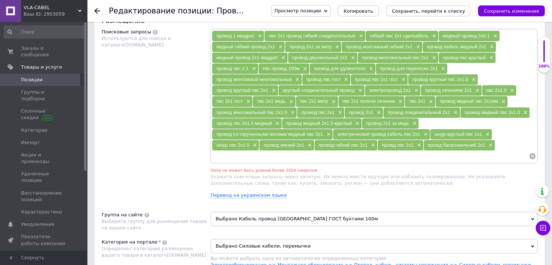
scroll to position [414, 0]
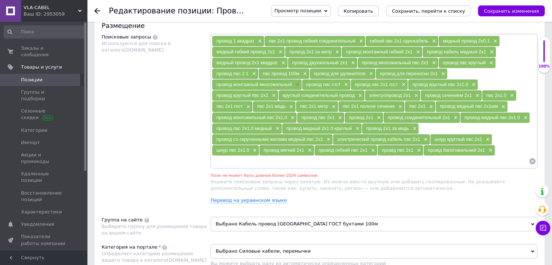
click at [298, 82] on span "×" at bounding box center [297, 85] width 6 height 6
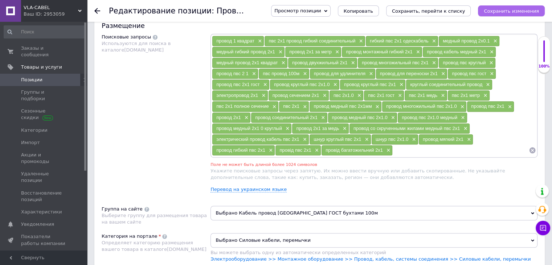
click at [503, 10] on icon "Сохранить изменения" at bounding box center [511, 10] width 55 height 5
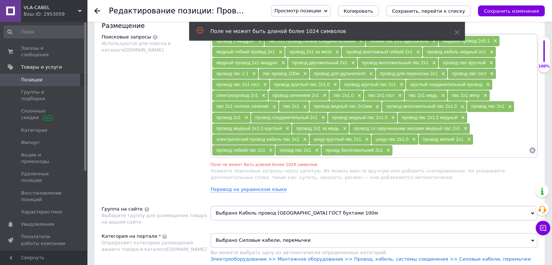
scroll to position [399, 0]
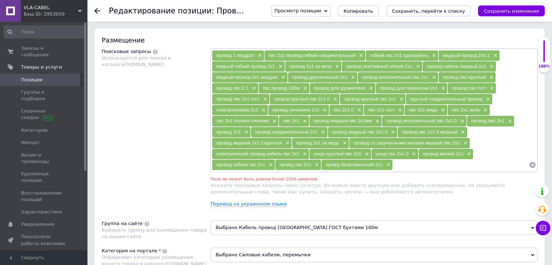
click at [350, 127] on div "провод медный пвс 2х1.0 ×" at bounding box center [362, 132] width 69 height 10
click at [460, 118] on span "×" at bounding box center [462, 121] width 6 height 6
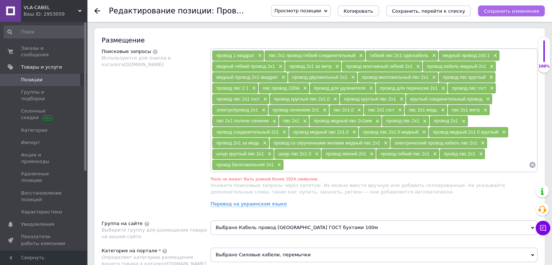
click at [505, 9] on icon "Сохранить изменения" at bounding box center [511, 10] width 55 height 5
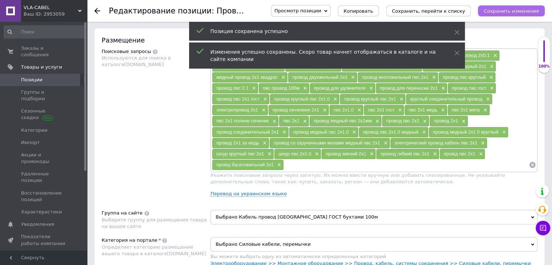
click at [505, 9] on icon "Сохранить изменения" at bounding box center [511, 10] width 55 height 5
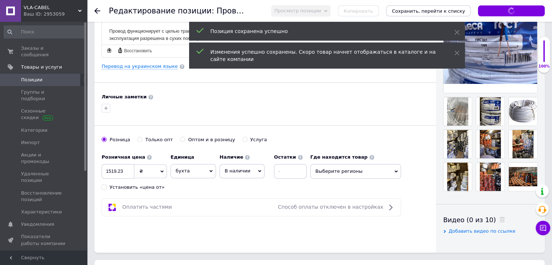
scroll to position [13, 0]
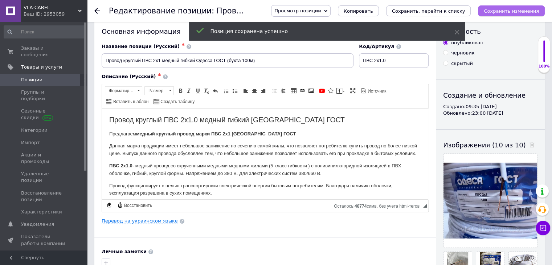
click at [511, 13] on icon "Сохранить изменения" at bounding box center [511, 10] width 55 height 5
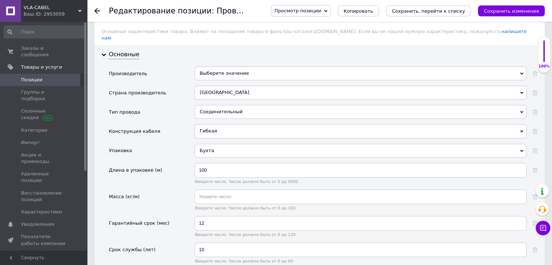
scroll to position [724, 0]
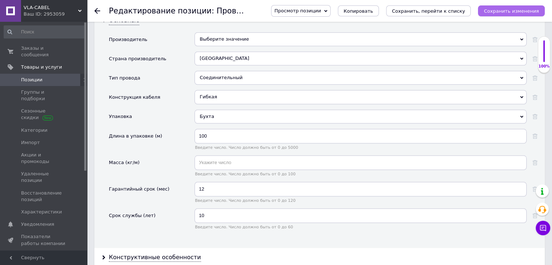
click at [495, 15] on button "Сохранить изменения" at bounding box center [511, 10] width 67 height 11
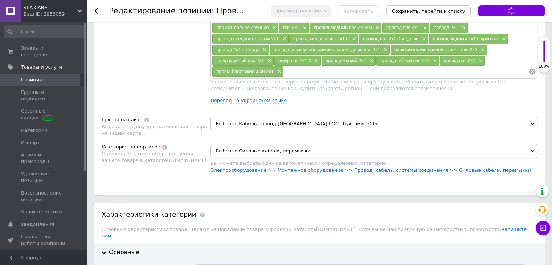
scroll to position [29, 0]
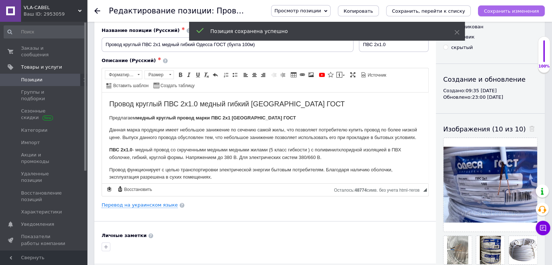
click at [508, 9] on icon "Сохранить изменения" at bounding box center [511, 10] width 55 height 5
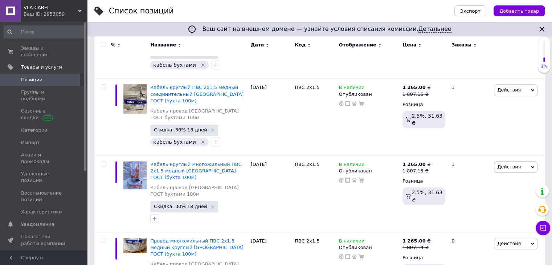
scroll to position [1206, 0]
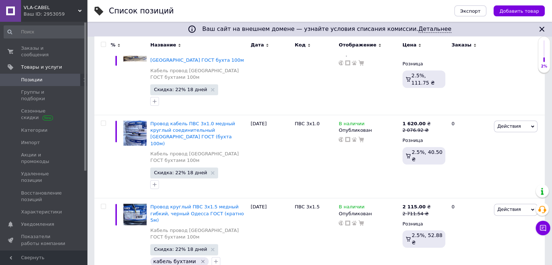
scroll to position [1219, 0]
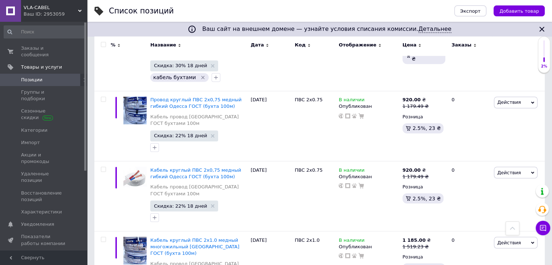
scroll to position [1206, 0]
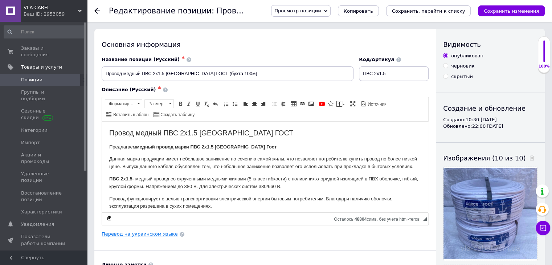
click at [126, 233] on link "Перевод на украинском языке" at bounding box center [140, 234] width 76 height 6
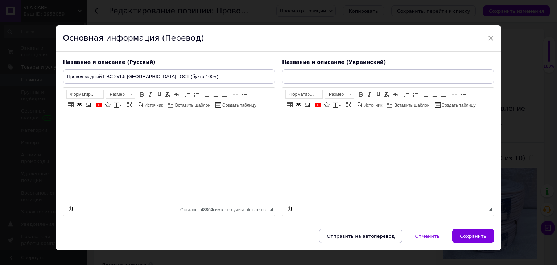
type input "Провід мідний ПВС 2х1.5 Одеса ГОСТ (бухта 100м)"
click at [488, 39] on span "×" at bounding box center [491, 38] width 7 height 12
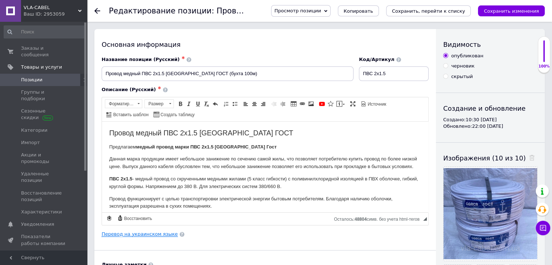
click at [131, 235] on link "Перевод на украинском языке" at bounding box center [140, 234] width 76 height 6
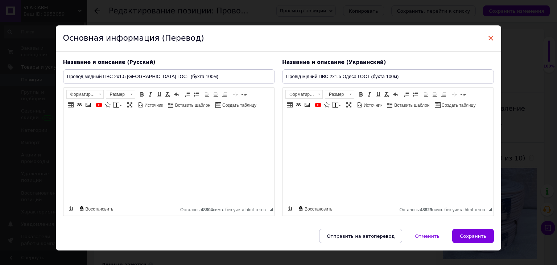
click at [488, 37] on span "×" at bounding box center [491, 38] width 7 height 12
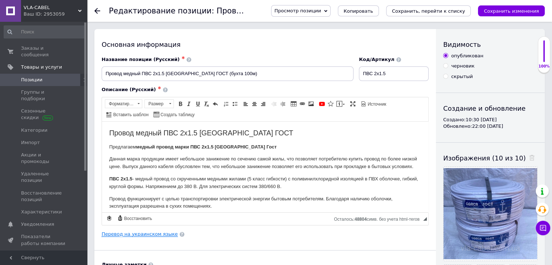
click at [140, 232] on link "Перевод на украинском языке" at bounding box center [140, 234] width 76 height 6
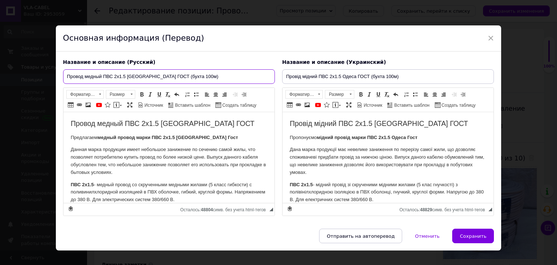
click at [102, 77] on input "Провод медный ПВС 2х1.5 [GEOGRAPHIC_DATA] ГОСТ (бухта 100м)" at bounding box center [169, 76] width 212 height 15
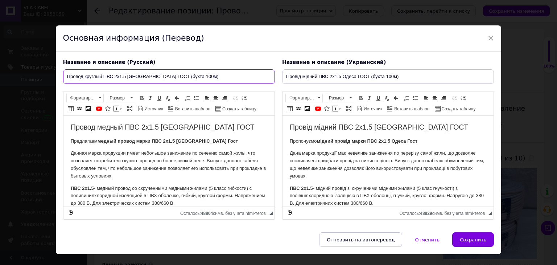
click at [126, 77] on input "Провод круглый ПВС 2х1.5 [GEOGRAPHIC_DATA] ГОСТ (бухта 100м)" at bounding box center [169, 76] width 212 height 15
type input "Провод круглый ПВС 2х1.5 медный силовой [GEOGRAPHIC_DATA] ГОСТ (бухта 100м)"
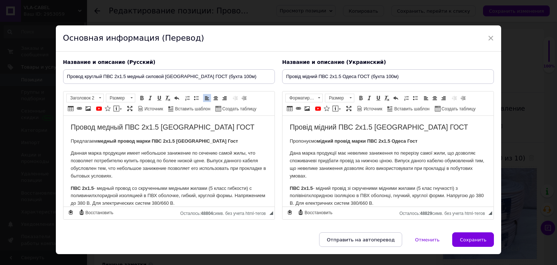
click at [122, 129] on h2 "Провод медный ПВС 2х1.5 [GEOGRAPHIC_DATA] ГОСТ" at bounding box center [168, 127] width 197 height 8
click at [160, 128] on h2 "Провод круглый ПВС 2х1.5 [GEOGRAPHIC_DATA] ГОСТ" at bounding box center [168, 127] width 197 height 8
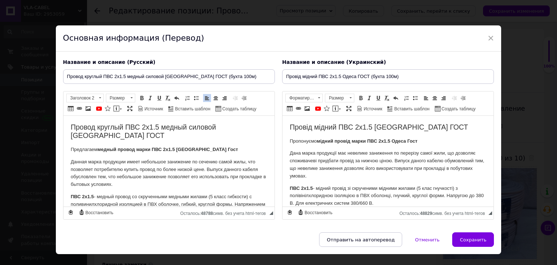
click at [119, 150] on strong "медный провод марки ПВС 2х1.5 [GEOGRAPHIC_DATA] Гост" at bounding box center [167, 149] width 141 height 5
click at [229, 149] on p "Предлагаем медный круглый провод марки ПВС 2х1.5 [GEOGRAPHIC_DATA] Гост" at bounding box center [168, 150] width 197 height 8
click at [92, 128] on h2 "Провод круглый ПВС 2х1.5 медный силовой [GEOGRAPHIC_DATA] ГОСТ" at bounding box center [168, 131] width 197 height 17
click at [99, 97] on span at bounding box center [100, 97] width 2 height 1
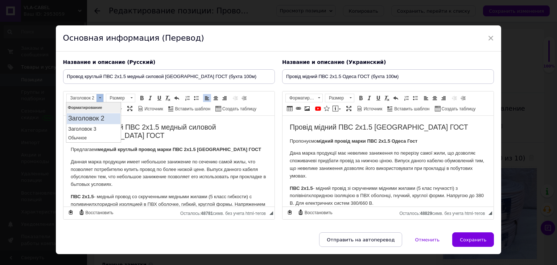
click at [100, 122] on h2 "Заголовок 2" at bounding box center [93, 118] width 51 height 8
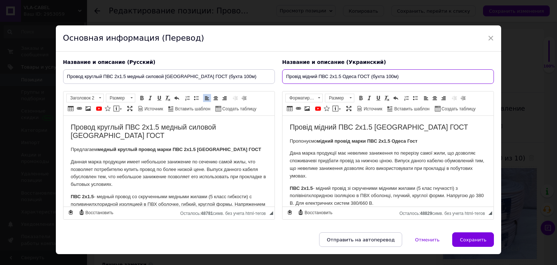
click at [316, 76] on input "Провід мідний ПВС 2х1.5 Одеса ГОСТ (бухта 100м)" at bounding box center [388, 76] width 212 height 15
click at [343, 75] on input "Провід круглий ПВС 2х1.5 Одеса ГОСТ (бухта 100м)" at bounding box center [388, 76] width 212 height 15
click at [444, 73] on input "Провід круглий ПВС 2х1.5 мідний силовий Одеса ГОСТ (бухта 100м)" at bounding box center [388, 76] width 212 height 15
type input "Провід круглий ПВС 2х1.5 мідний силовий Одеса ГОСТ (бухта 100м)"
click at [336, 126] on h2 "Провід мідний ПВС 2х1.5 [GEOGRAPHIC_DATA] ГОСТ" at bounding box center [388, 127] width 197 height 8
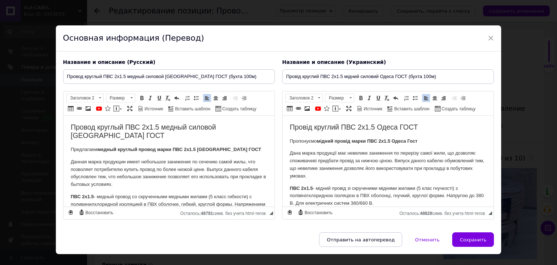
click at [378, 129] on h2 "Провід круглий ПВС 2х1.5 Одеса ГОСТ" at bounding box center [388, 127] width 197 height 8
click at [336, 142] on strong "мідний провід марки ПВС 2х1.5 Одеса Гост" at bounding box center [367, 140] width 101 height 5
click at [442, 142] on p "Пропонуємо мідний круглий провід марки ПВС 2х1.5 Одеса Гост" at bounding box center [388, 142] width 197 height 8
click at [468, 242] on button "Сохранить" at bounding box center [474, 239] width 42 height 15
type input "Провод круглый ПВС 2х1.5 медный силовой [GEOGRAPHIC_DATA] ГОСТ (бухта 100м)"
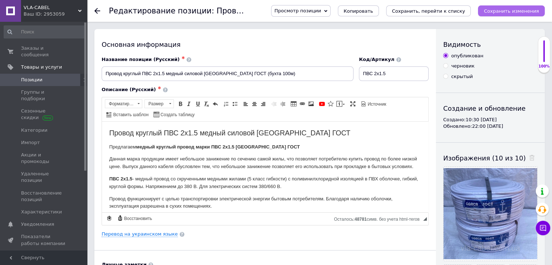
click at [504, 11] on icon "Сохранить изменения" at bounding box center [511, 10] width 55 height 5
click at [519, 13] on icon "Сохранить изменения" at bounding box center [511, 10] width 55 height 5
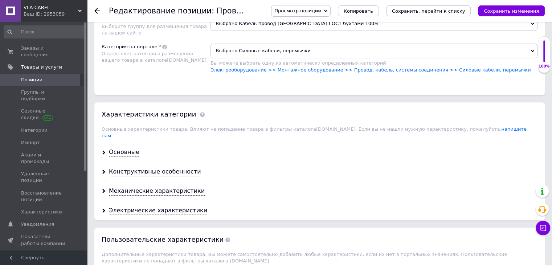
scroll to position [668, 0]
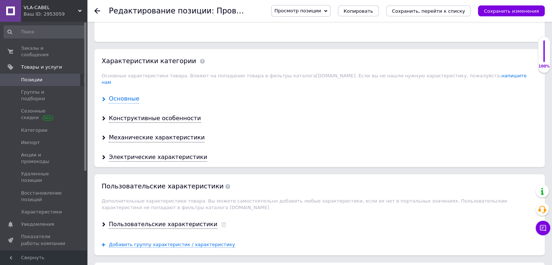
click at [125, 95] on div "Основные" at bounding box center [124, 99] width 30 height 8
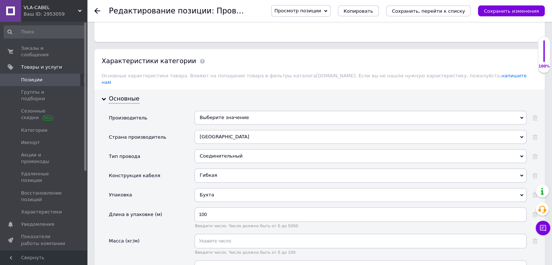
click at [228, 149] on div "Соединительный" at bounding box center [361, 156] width 332 height 14
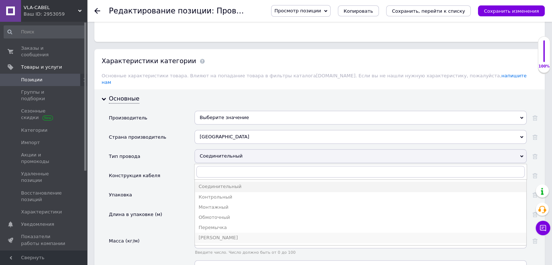
click at [211, 234] on div "[PERSON_NAME]" at bounding box center [360, 237] width 324 height 7
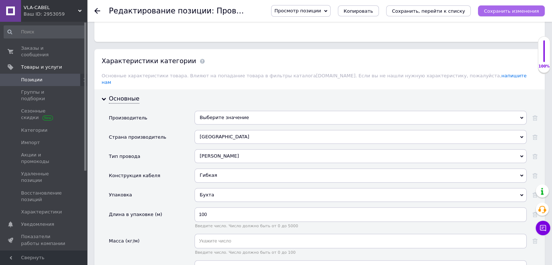
click at [491, 11] on icon "Сохранить изменения" at bounding box center [511, 10] width 55 height 5
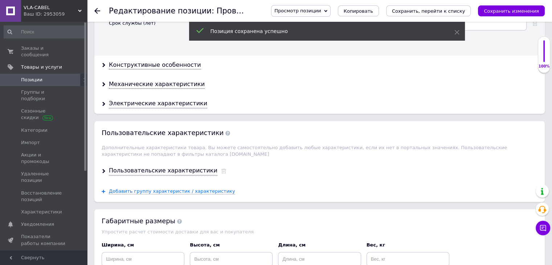
scroll to position [953, 0]
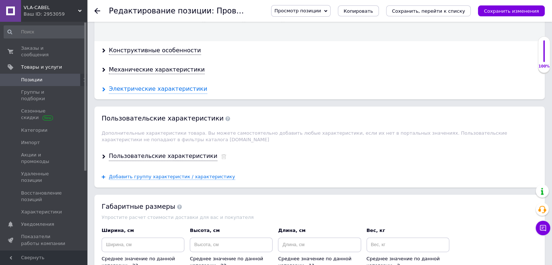
click at [163, 85] on div "Электрические характеристики" at bounding box center [158, 89] width 98 height 8
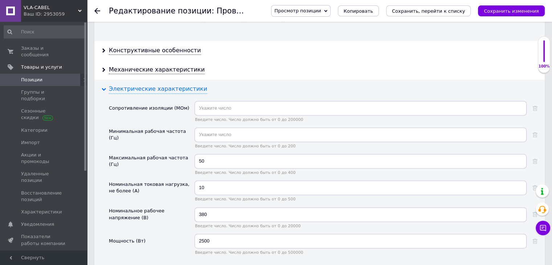
click at [163, 85] on div "Электрические характеристики" at bounding box center [158, 89] width 98 height 8
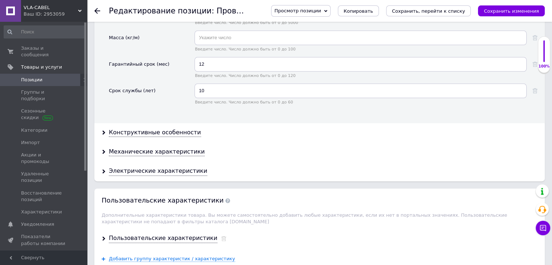
scroll to position [851, 0]
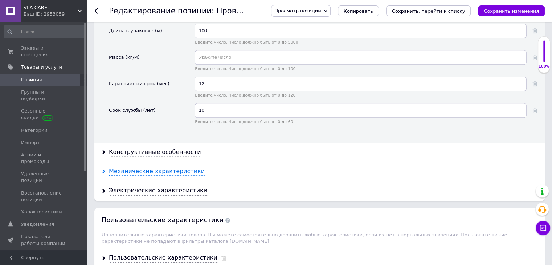
click at [141, 167] on div "Механические характеристики" at bounding box center [157, 171] width 96 height 8
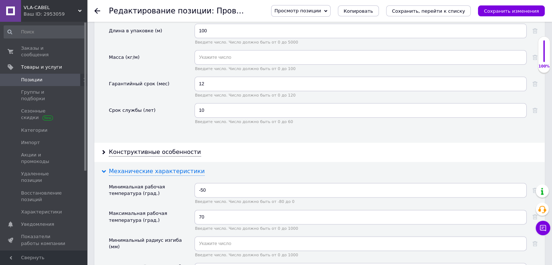
click at [141, 167] on div "Механические характеристики" at bounding box center [157, 171] width 96 height 8
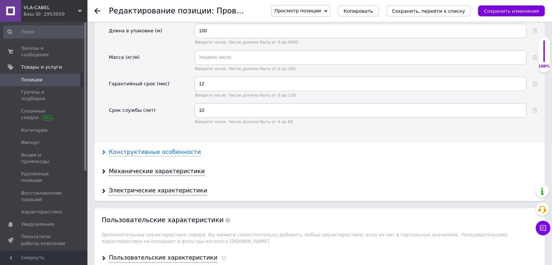
click at [159, 148] on div "Конструктивные особенности" at bounding box center [155, 152] width 92 height 8
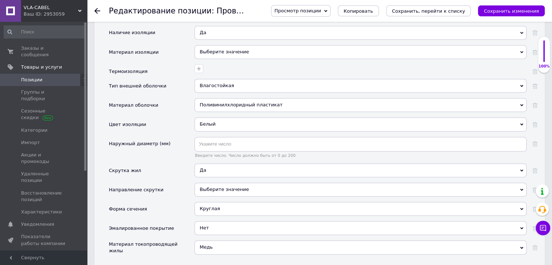
scroll to position [1084, 0]
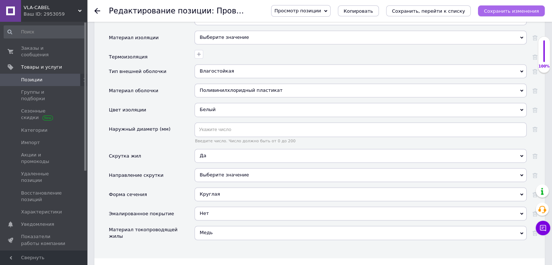
click at [502, 7] on button "Сохранить изменения" at bounding box center [511, 10] width 67 height 11
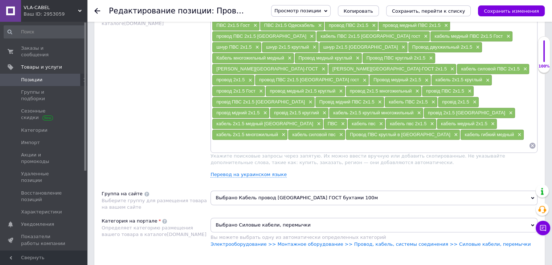
scroll to position [426, 0]
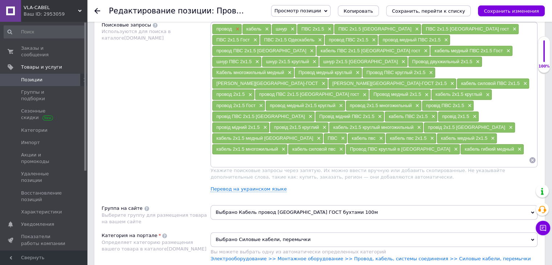
click at [237, 27] on span "×" at bounding box center [237, 29] width 6 height 6
click at [237, 27] on span "×" at bounding box center [236, 29] width 6 height 6
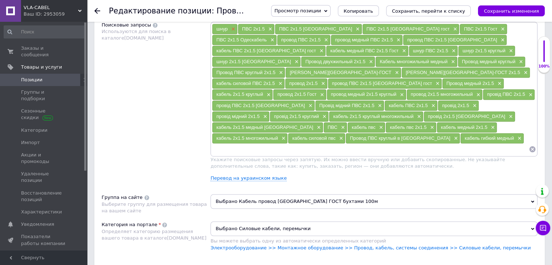
click at [231, 28] on span "×" at bounding box center [232, 29] width 6 height 6
click at [243, 28] on span "×" at bounding box center [244, 29] width 6 height 6
click at [291, 28] on span "×" at bounding box center [294, 29] width 6 height 6
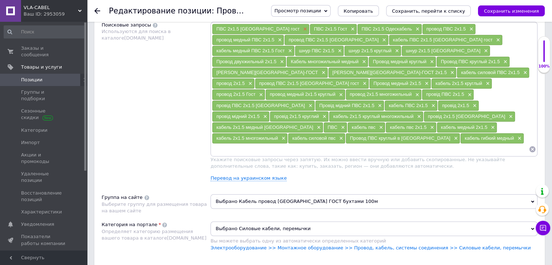
click at [301, 28] on span "×" at bounding box center [304, 29] width 6 height 6
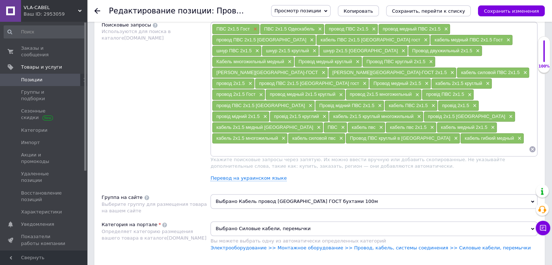
click at [252, 27] on span "×" at bounding box center [254, 29] width 6 height 6
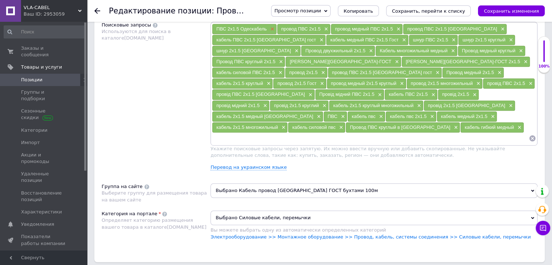
click at [271, 26] on span "×" at bounding box center [272, 29] width 6 height 6
click at [260, 27] on span "×" at bounding box center [261, 29] width 6 height 6
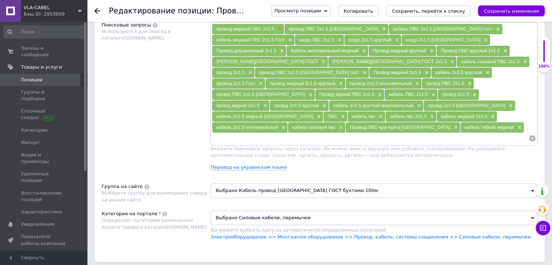
click at [277, 27] on span "×" at bounding box center [279, 29] width 6 height 6
click at [308, 27] on span "×" at bounding box center [311, 29] width 6 height 6
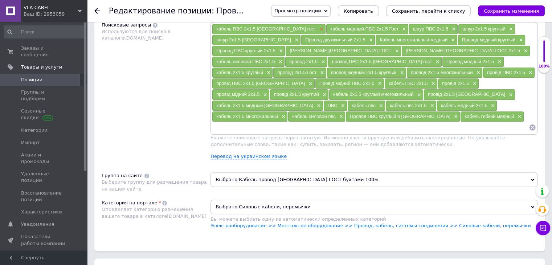
click at [318, 27] on span "×" at bounding box center [321, 29] width 6 height 6
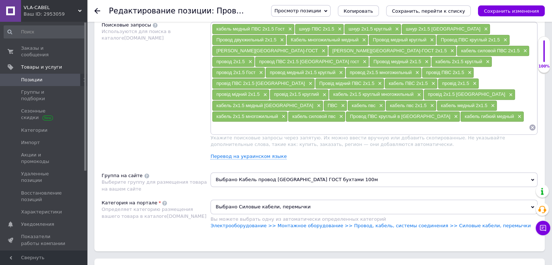
click at [287, 27] on span "×" at bounding box center [289, 29] width 6 height 6
click at [256, 26] on span "×" at bounding box center [256, 29] width 6 height 6
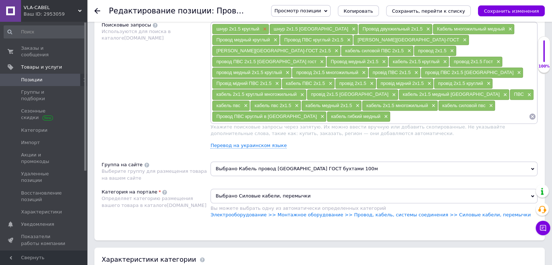
click at [265, 28] on span "×" at bounding box center [264, 29] width 6 height 6
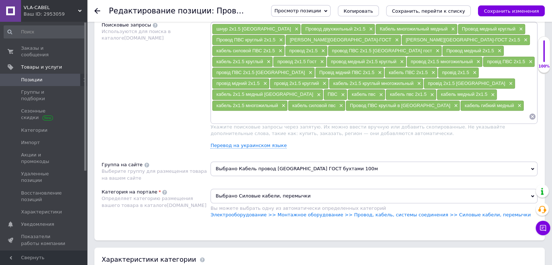
click at [293, 28] on span "×" at bounding box center [296, 29] width 6 height 6
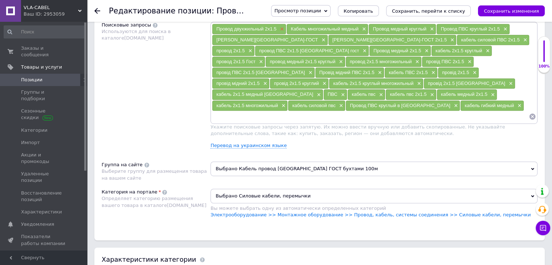
click at [281, 26] on span "×" at bounding box center [281, 29] width 6 height 6
click at [290, 26] on span "×" at bounding box center [289, 29] width 6 height 6
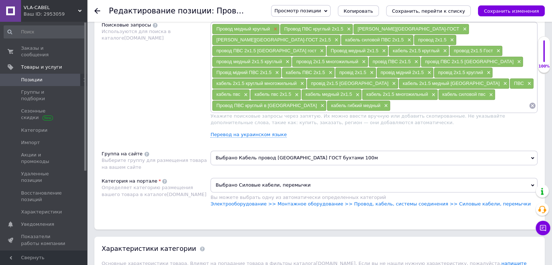
click at [274, 27] on span "×" at bounding box center [275, 29] width 6 height 6
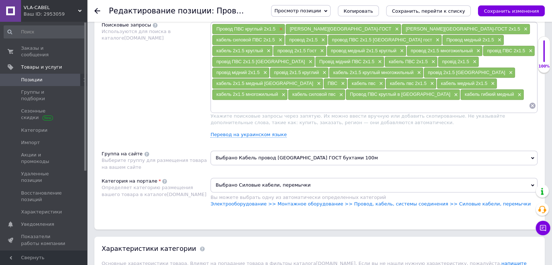
click at [280, 27] on span "×" at bounding box center [280, 29] width 6 height 6
click at [320, 27] on span "×" at bounding box center [323, 29] width 6 height 6
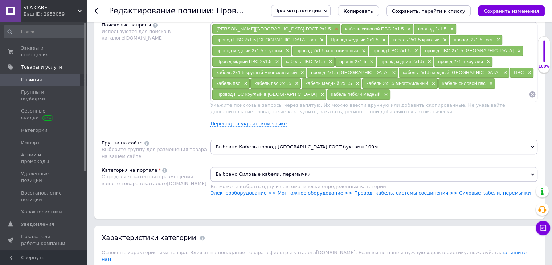
click at [333, 26] on span "×" at bounding box center [336, 29] width 6 height 6
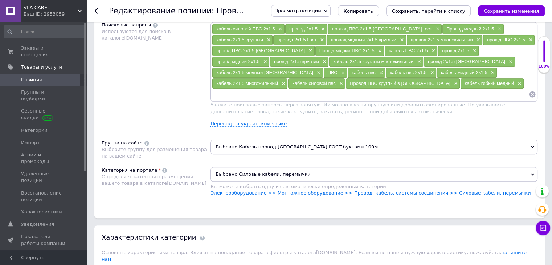
click at [280, 26] on span "×" at bounding box center [280, 29] width 6 height 6
click at [249, 26] on span "×" at bounding box center [249, 29] width 6 height 6
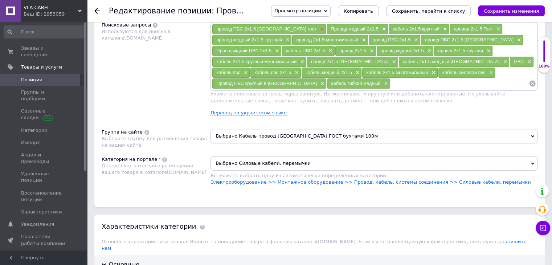
click at [318, 28] on span "×" at bounding box center [321, 29] width 6 height 6
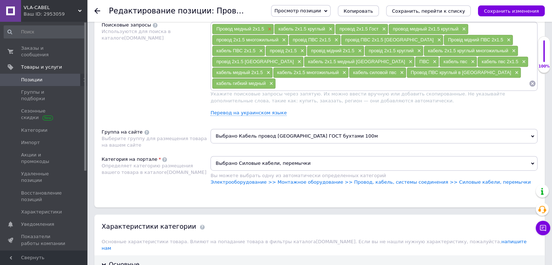
click at [269, 26] on span "×" at bounding box center [269, 29] width 6 height 6
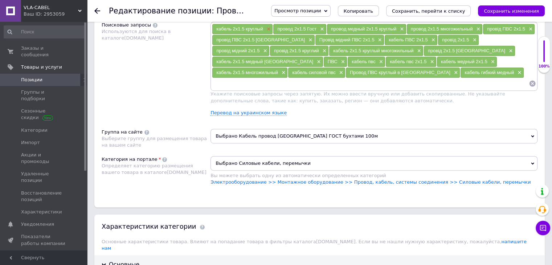
click at [269, 28] on span "×" at bounding box center [268, 29] width 6 height 6
click at [259, 28] on span "×" at bounding box center [260, 29] width 6 height 6
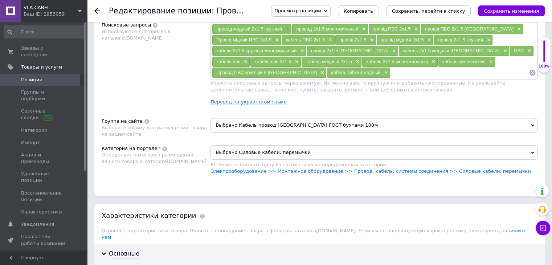
click at [286, 27] on span "×" at bounding box center [287, 29] width 6 height 6
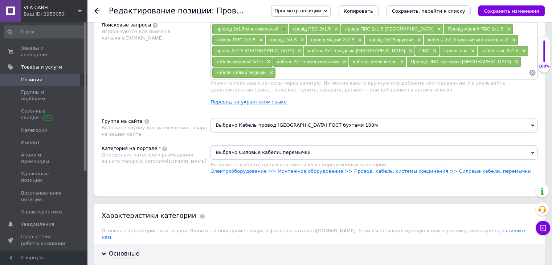
click at [283, 28] on span "×" at bounding box center [283, 29] width 6 height 6
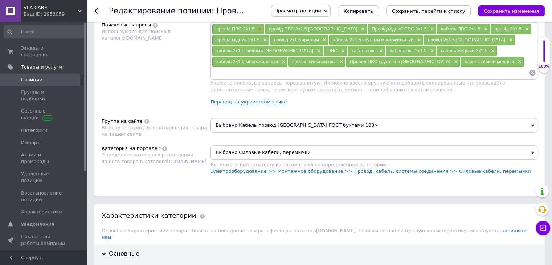
click at [258, 27] on span "×" at bounding box center [259, 29] width 6 height 6
click at [307, 27] on span "×" at bounding box center [310, 29] width 6 height 6
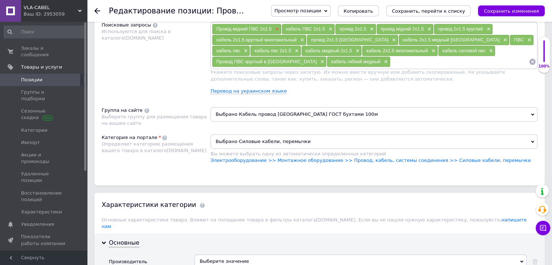
click at [277, 28] on span "×" at bounding box center [276, 29] width 6 height 6
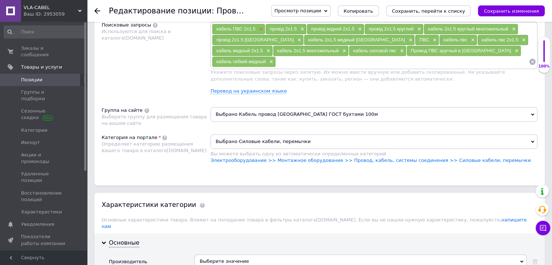
click at [260, 26] on span "×" at bounding box center [260, 29] width 6 height 6
click at [246, 26] on span "×" at bounding box center [248, 29] width 6 height 6
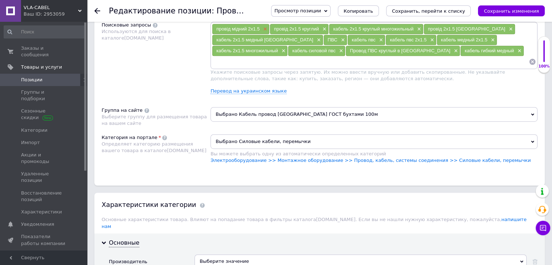
click at [264, 28] on span "×" at bounding box center [264, 29] width 6 height 6
click at [266, 27] on span "×" at bounding box center [266, 29] width 6 height 6
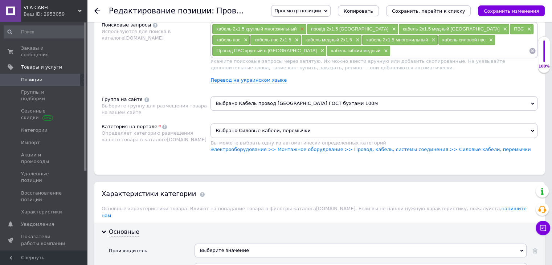
click at [301, 26] on span "×" at bounding box center [301, 29] width 6 height 6
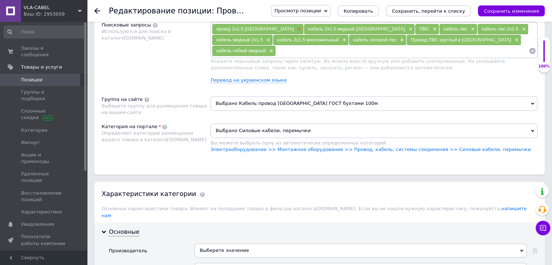
click at [295, 28] on span "×" at bounding box center [298, 29] width 6 height 6
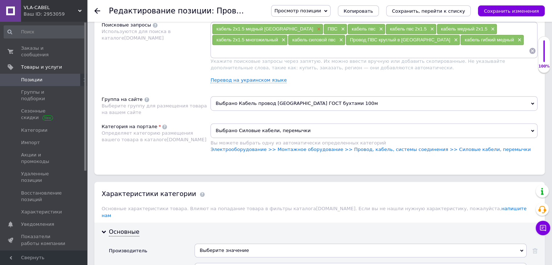
click at [315, 26] on span "×" at bounding box center [318, 29] width 6 height 6
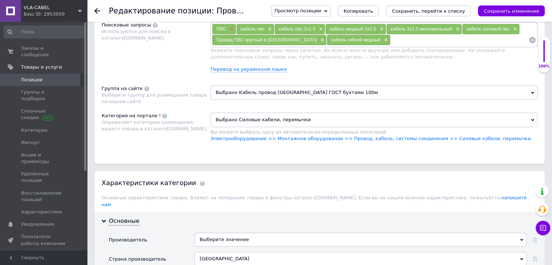
click at [231, 26] on span "×" at bounding box center [231, 29] width 6 height 6
click at [245, 26] on span "×" at bounding box center [245, 29] width 6 height 6
click at [259, 27] on span "×" at bounding box center [258, 29] width 6 height 6
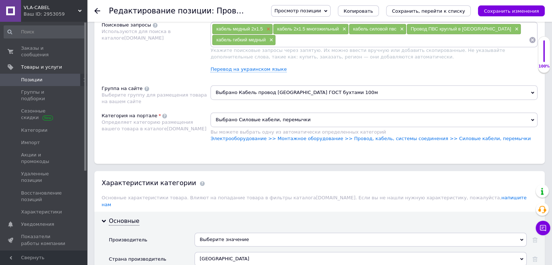
click at [267, 28] on span "×" at bounding box center [268, 29] width 6 height 6
click at [281, 26] on span "×" at bounding box center [283, 29] width 6 height 6
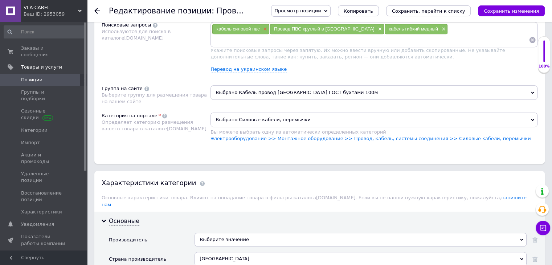
click at [264, 27] on span "×" at bounding box center [264, 29] width 6 height 6
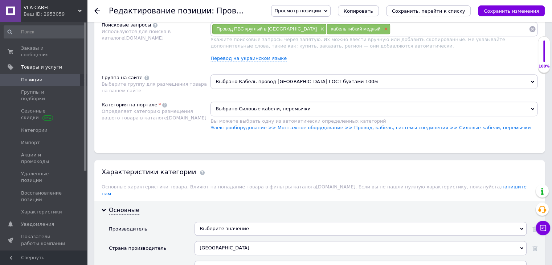
click at [382, 26] on span "×" at bounding box center [385, 29] width 6 height 6
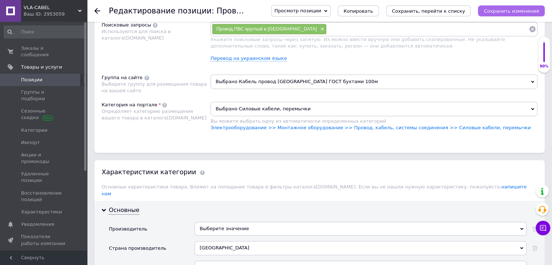
click at [494, 7] on button "Сохранить изменения" at bounding box center [511, 10] width 67 height 11
click at [327, 33] on input at bounding box center [428, 29] width 202 height 11
type input "провод монтажный пвс 2х1.5"
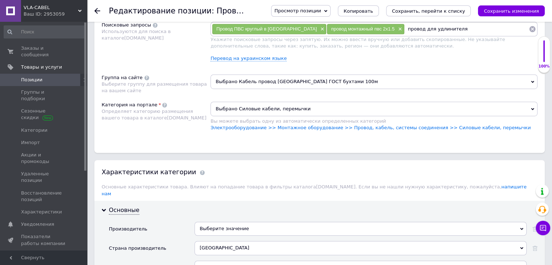
type input "провод для удлинителя"
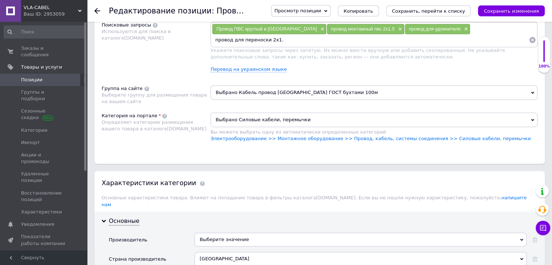
type input "провод для переноски 2х1.5"
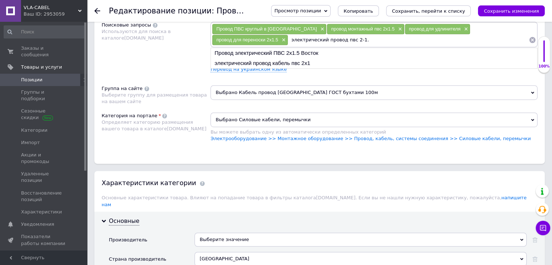
type input "электрический провод пвс 2-1.5"
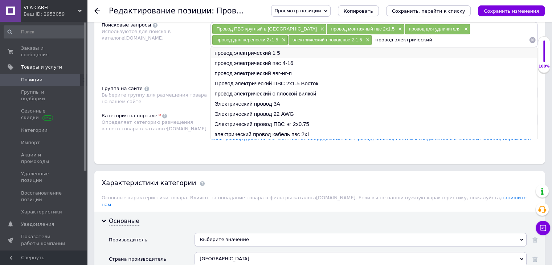
type input "провод электрический"
click at [267, 52] on li "провод электрический 1 5" at bounding box center [374, 53] width 326 height 10
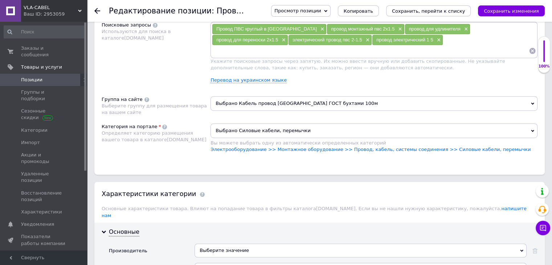
click at [374, 45] on input at bounding box center [370, 50] width 317 height 11
type input "провод монтажный гибкий 2х1.5"
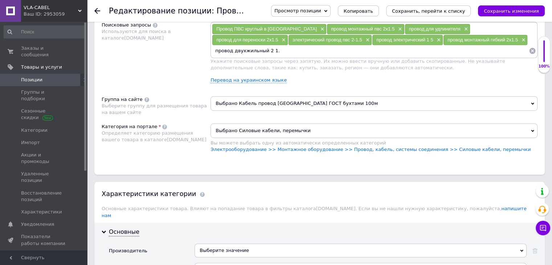
type input "провод двухжильный 2 1.5"
type input "провод медный 1.5кв"
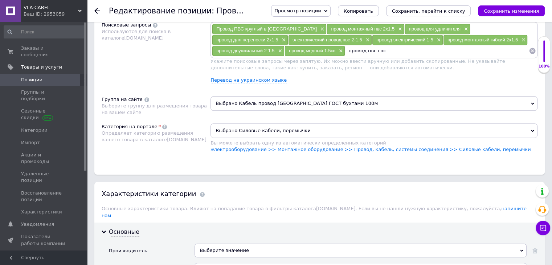
type input "провод пвс гост"
type input "провод пвс 2х1.5 гост"
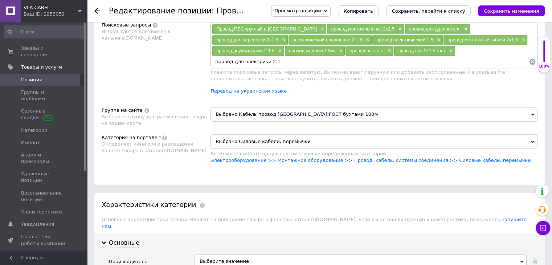
type input "провод для электрики 2.1.5"
type input "электропровод 2х1.5"
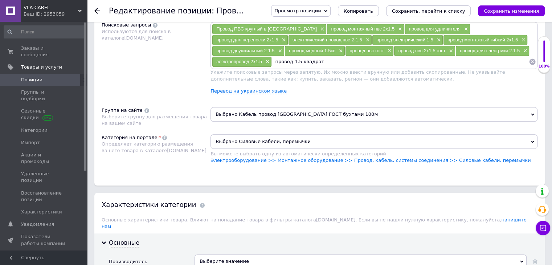
type input "провод 1.5 квадрата"
type input "пвс кабель провод"
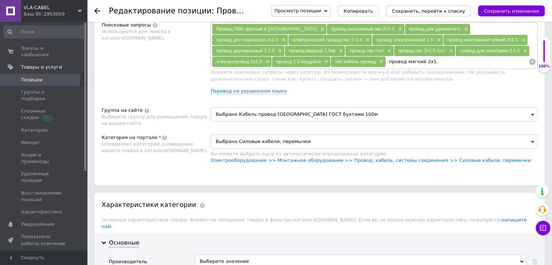
type input "провод мягкий 2х1.5"
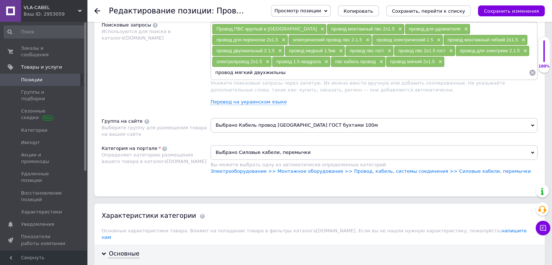
type input "провод мягкий двухжильный"
type input "провод для ремонта 2х1.5"
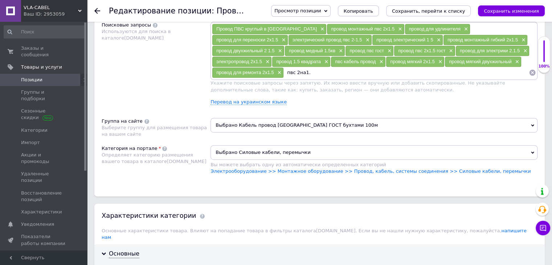
type input "пвс 2на1.5"
type input "пвс 2х1.5 гост"
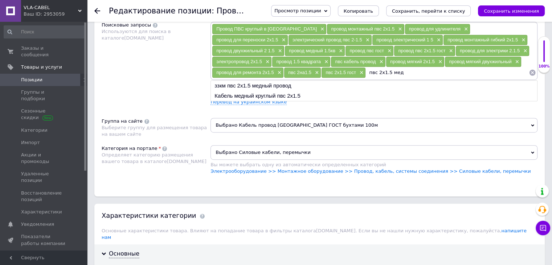
type input "пвс 2х1.5 медь"
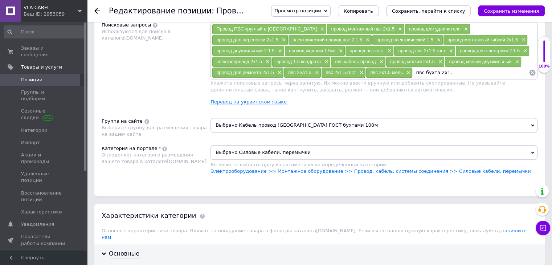
type input "пвс бухта 2х1.5"
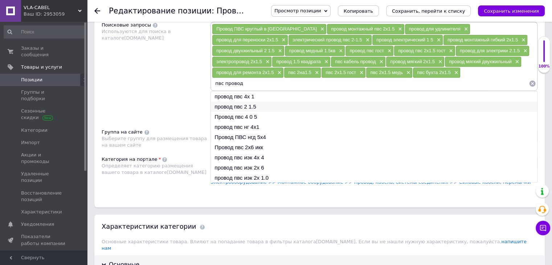
type input "пвс провод"
click at [239, 102] on li "провод пвс 2 1.5" at bounding box center [374, 107] width 326 height 10
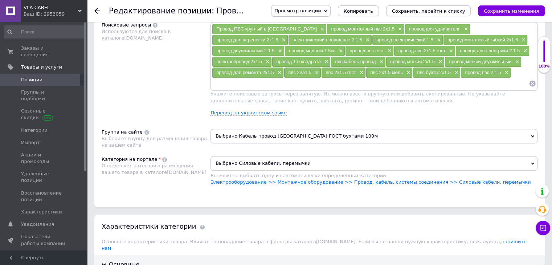
click at [298, 84] on input at bounding box center [370, 83] width 317 height 11
type input "пвс провод 100м"
type input "п"
type input "провод пвс 2 1.5 оптом"
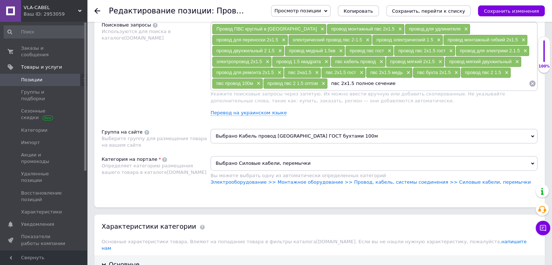
type input "пвс 2х1.5 полное сечение"
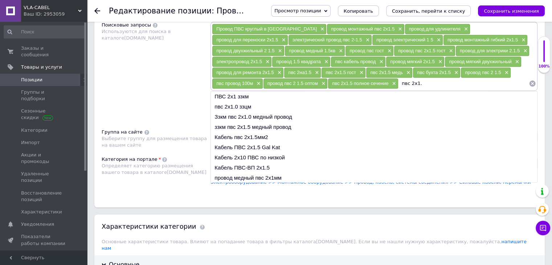
type input "пвс 2х1.5"
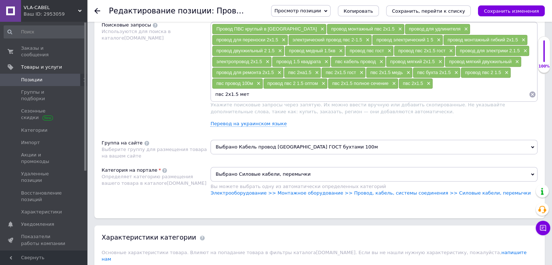
type input "пвс 2х1.5 метр"
type input "электропровод пвс 2х1.5"
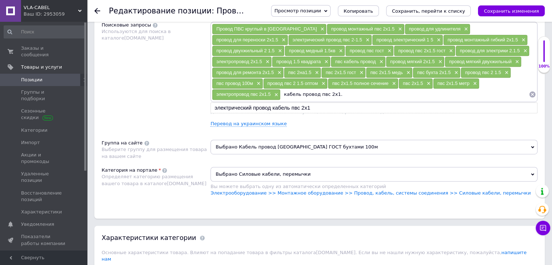
type input "кабель провод пвс 2х1.5"
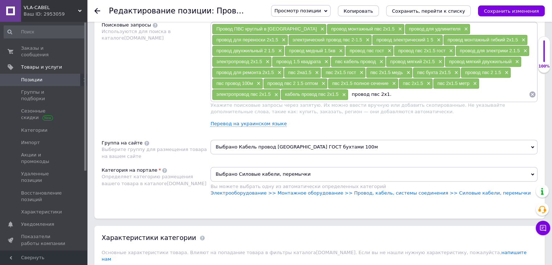
type input "провод пвс 2х1.5"
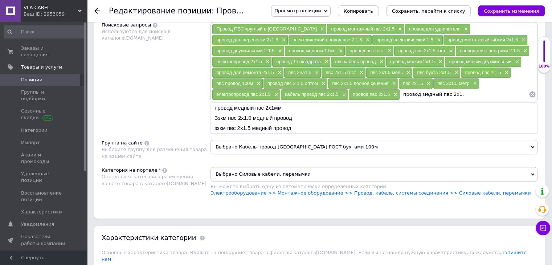
type input "провод медный пвс 2х1.5"
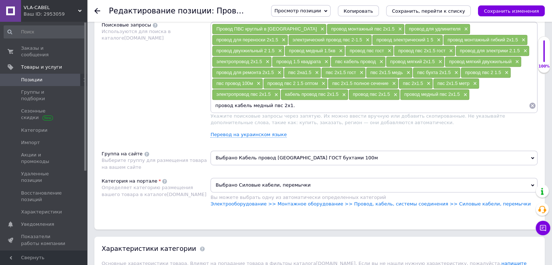
type input "провод кабель медный пвс 2х1.5"
type input "полноценный провод 2х1.5"
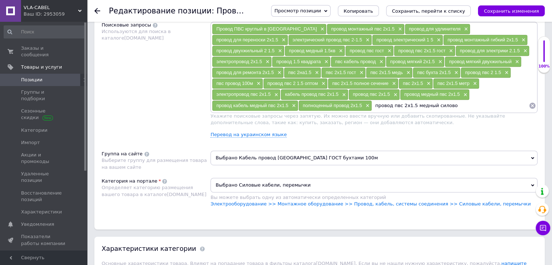
type input "провод пвс 2х1.5 медный силовой"
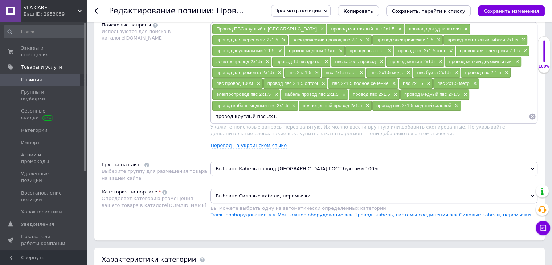
type input "провод круглый пвс 2х1.5"
type input "провод круглый 2х1.5"
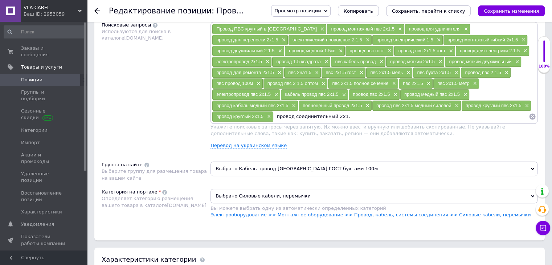
type input "провод соединительный 2х1.5"
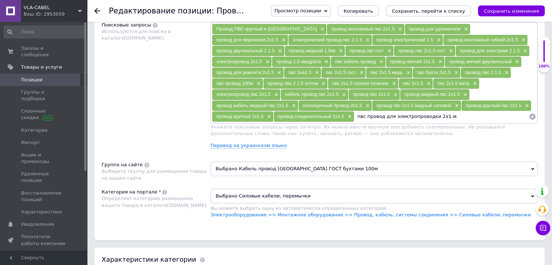
type input "пвс провод для электропроводки 2х1.мм"
type input "пвс провод для электропроводки 2х1.5мм"
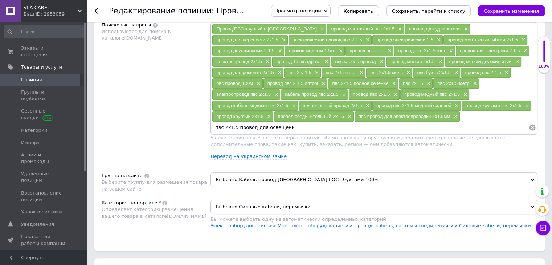
type input "пвс 2х1.5 провод для освещения"
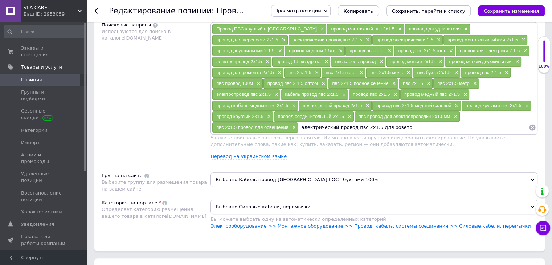
type input "электрический провод пвс 2х1.5 для розеток"
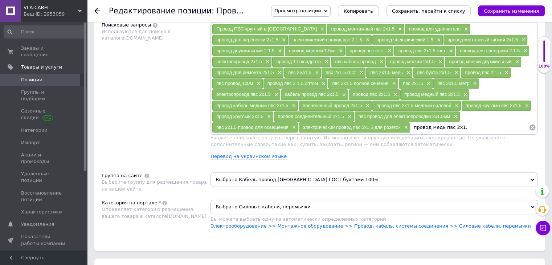
type input "провод медь пвс 2х1.5"
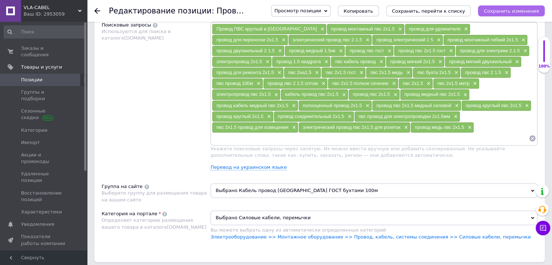
click at [499, 15] on button "Сохранить изменения" at bounding box center [511, 10] width 67 height 11
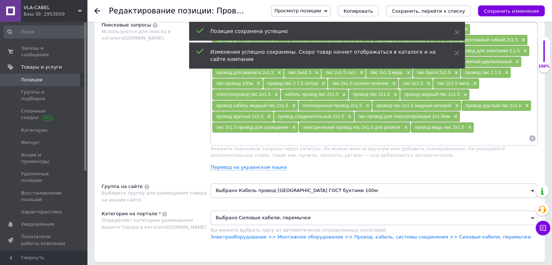
click at [404, 133] on input at bounding box center [370, 138] width 317 height 11
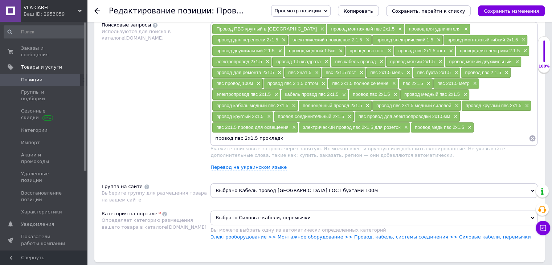
type input "провод пвс 2х1.5 прокладка"
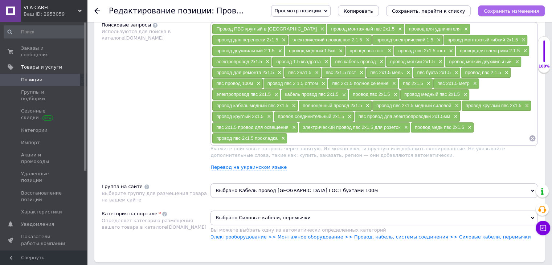
click at [507, 13] on icon "Сохранить изменения" at bounding box center [511, 10] width 55 height 5
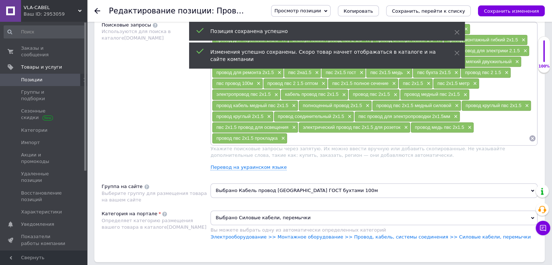
click at [287, 133] on input at bounding box center [407, 138] width 241 height 11
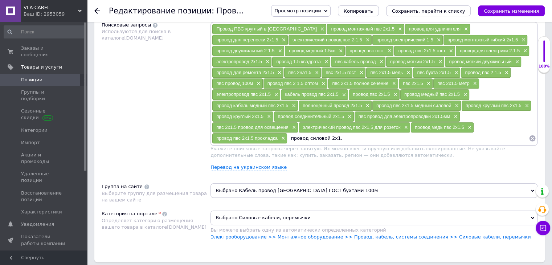
type input "провод силовой 2х1.5"
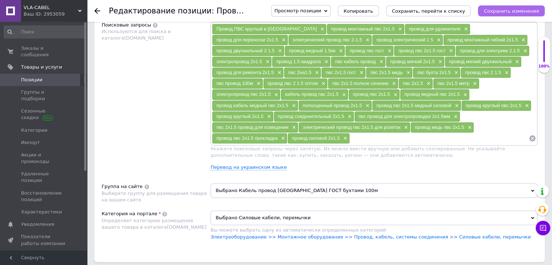
click at [521, 11] on icon "Сохранить изменения" at bounding box center [511, 10] width 55 height 5
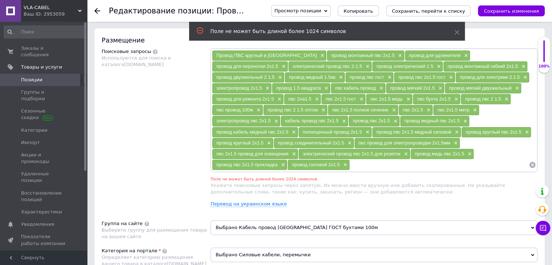
scroll to position [380, 0]
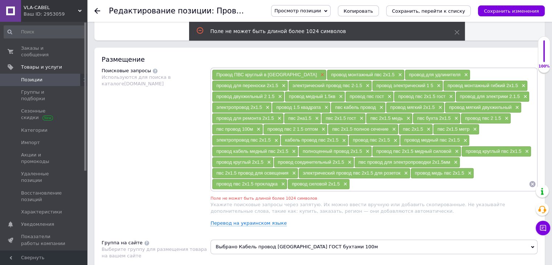
click at [319, 72] on span "×" at bounding box center [322, 75] width 6 height 6
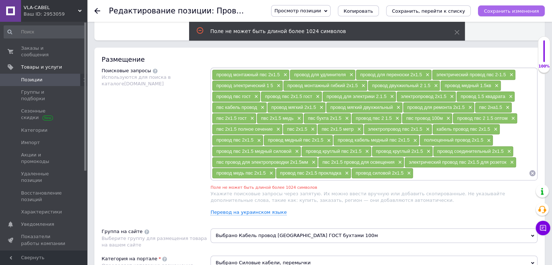
click at [505, 12] on icon "Сохранить изменения" at bounding box center [511, 10] width 55 height 5
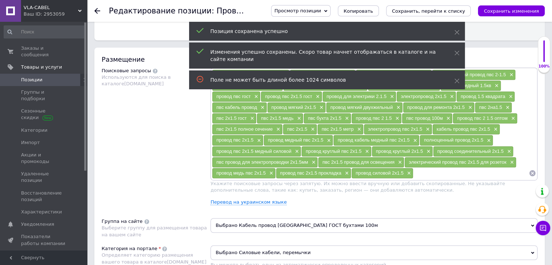
click at [430, 173] on input at bounding box center [470, 173] width 115 height 11
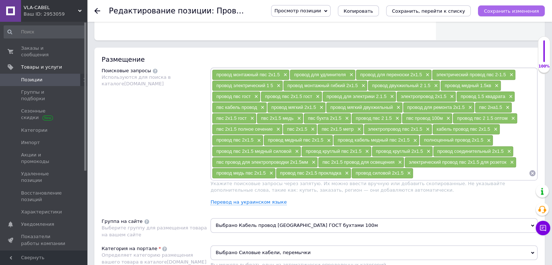
click at [493, 11] on icon "Сохранить изменения" at bounding box center [511, 10] width 55 height 5
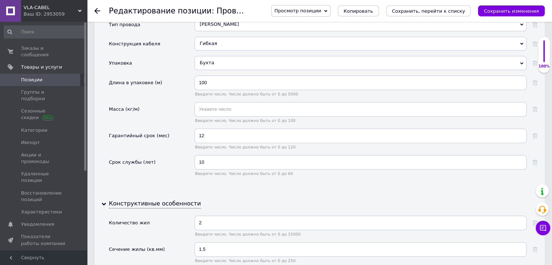
scroll to position [791, 0]
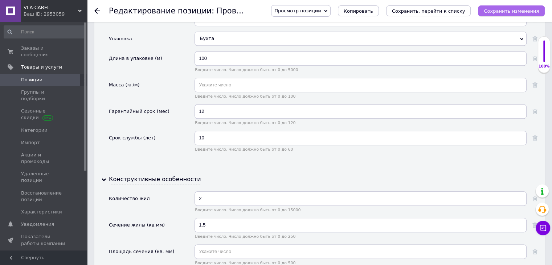
click at [500, 8] on icon "Сохранить изменения" at bounding box center [511, 10] width 55 height 5
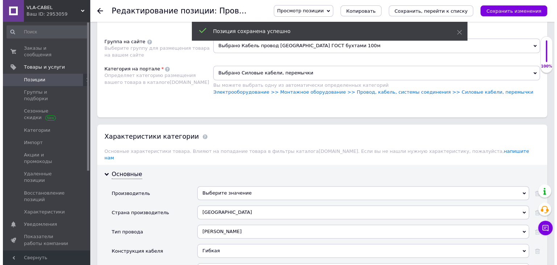
scroll to position [0, 0]
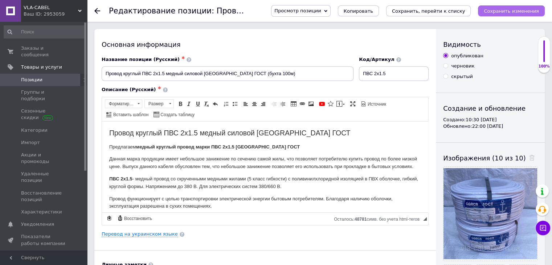
click at [501, 11] on icon "Сохранить изменения" at bounding box center [511, 10] width 55 height 5
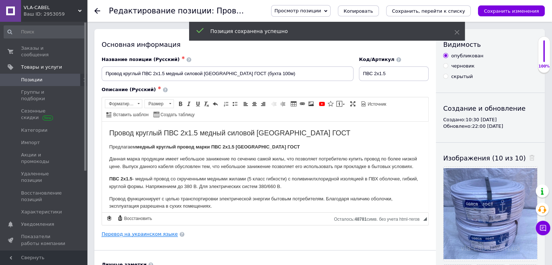
click at [125, 233] on link "Перевод на украинском языке" at bounding box center [140, 234] width 76 height 6
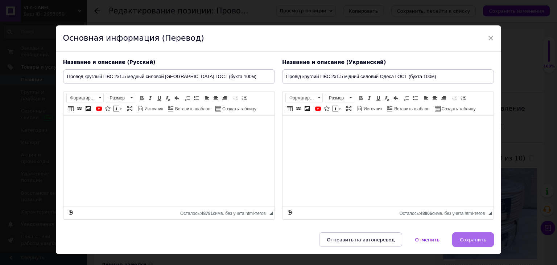
click at [467, 240] on span "Сохранить" at bounding box center [473, 239] width 26 height 5
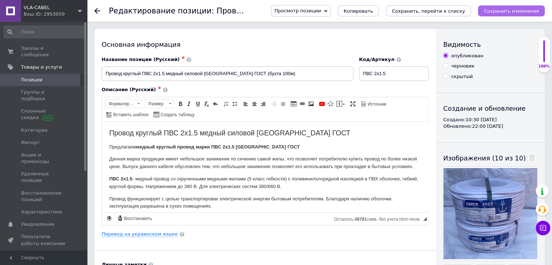
click at [510, 9] on icon "Сохранить изменения" at bounding box center [511, 10] width 55 height 5
